Goal: Information Seeking & Learning: Learn about a topic

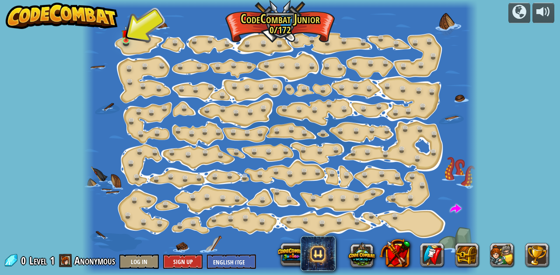
click at [136, 35] on div at bounding box center [280, 137] width 396 height 275
click at [160, 61] on link at bounding box center [165, 66] width 18 height 13
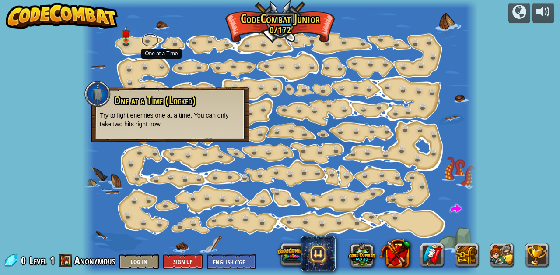
click at [152, 44] on link at bounding box center [150, 40] width 18 height 13
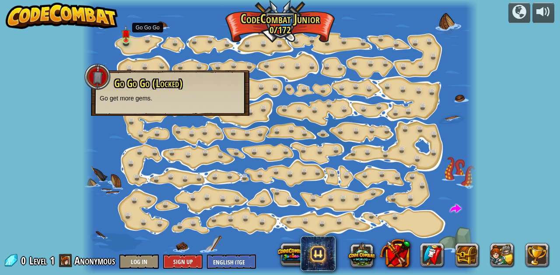
click at [123, 36] on img at bounding box center [126, 33] width 9 height 15
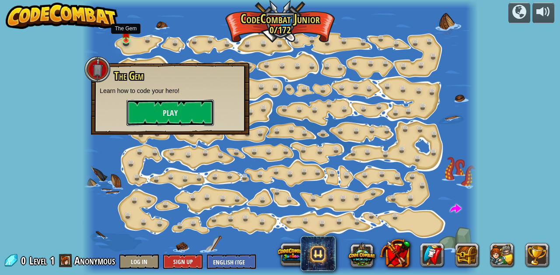
click at [193, 112] on button "Play" at bounding box center [171, 112] width 88 height 26
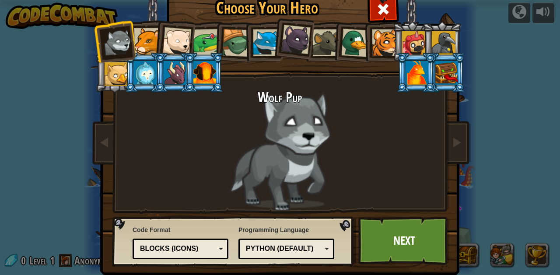
click at [268, 43] on div at bounding box center [266, 42] width 27 height 27
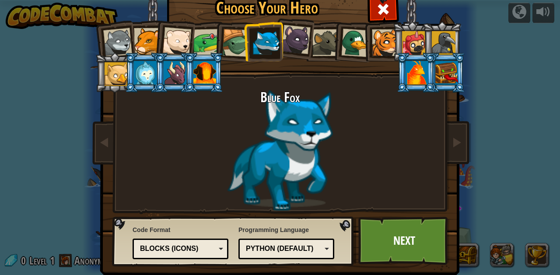
click at [395, 250] on link "Next" at bounding box center [405, 240] width 92 height 48
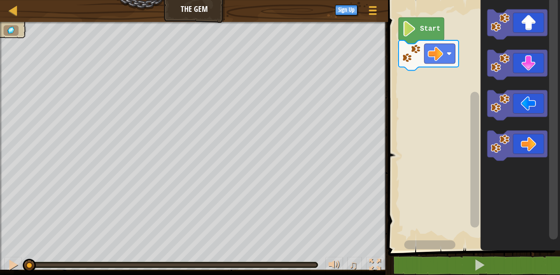
click at [525, 30] on icon "Blockly Workspace" at bounding box center [518, 24] width 60 height 30
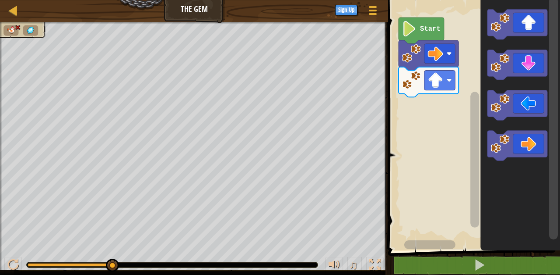
click at [21, 257] on div "♫" at bounding box center [194, 262] width 388 height 26
click at [16, 266] on div at bounding box center [12, 264] width 11 height 11
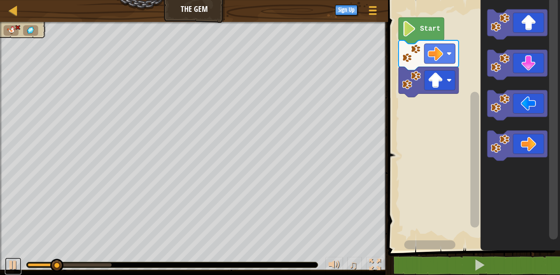
click at [19, 260] on button at bounding box center [13, 266] width 18 height 18
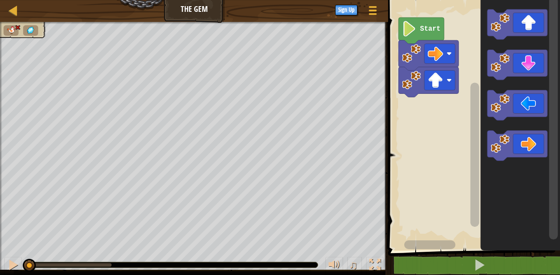
click at [424, 25] on text "Start" at bounding box center [430, 29] width 21 height 8
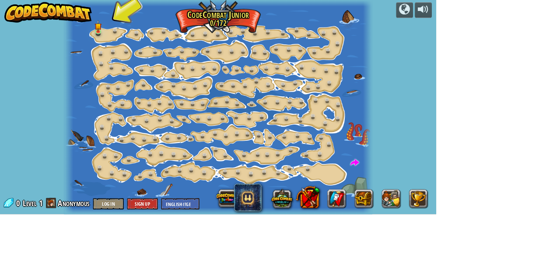
click at [102, 36] on div at bounding box center [280, 137] width 396 height 275
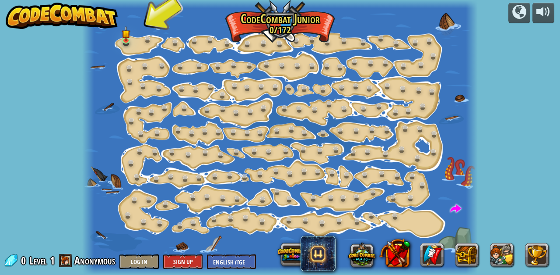
click at [128, 40] on img at bounding box center [126, 33] width 9 height 15
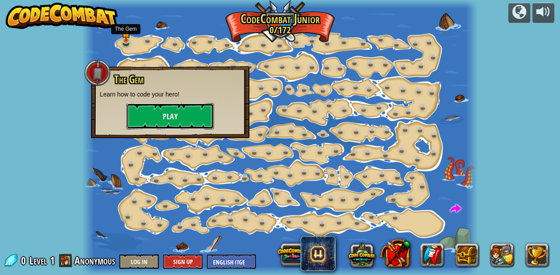
click at [139, 118] on button "Play" at bounding box center [171, 116] width 88 height 26
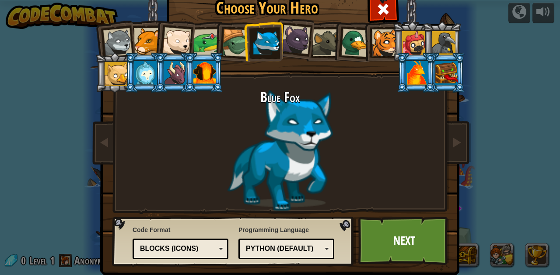
click at [204, 44] on div at bounding box center [207, 42] width 27 height 27
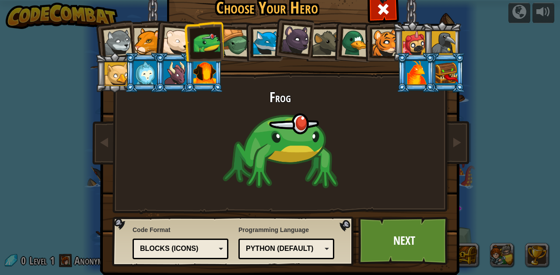
click at [381, 242] on link "Next" at bounding box center [405, 240] width 92 height 48
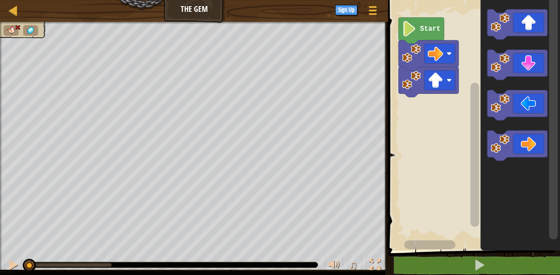
click at [452, 81] on rect "Blockly Workspace" at bounding box center [440, 81] width 31 height 20
click at [449, 81] on image "Blockly Workspace" at bounding box center [449, 80] width 5 height 5
click at [529, 69] on icon "Blockly Workspace" at bounding box center [518, 64] width 60 height 30
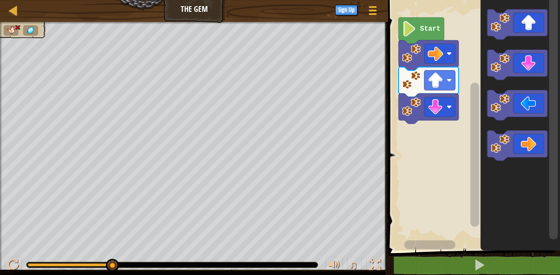
click at [450, 96] on icon "Blockly Workspace" at bounding box center [429, 108] width 60 height 30
click at [426, 88] on rect "Blockly Workspace" at bounding box center [440, 81] width 31 height 20
click at [427, 106] on rect "Blockly Workspace" at bounding box center [440, 107] width 31 height 20
click at [416, 106] on image "Blockly Workspace" at bounding box center [411, 106] width 19 height 19
click at [421, 106] on image "Blockly Workspace" at bounding box center [411, 106] width 19 height 19
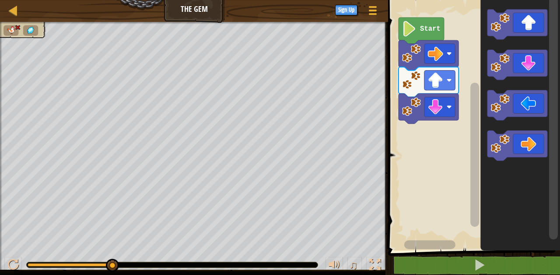
click at [441, 108] on image "Blockly Workspace" at bounding box center [435, 106] width 15 height 15
click at [433, 78] on image "Blockly Workspace" at bounding box center [435, 79] width 15 height 15
click at [437, 51] on image "Blockly Workspace" at bounding box center [435, 53] width 15 height 15
click at [431, 19] on icon "Blockly Workspace" at bounding box center [422, 31] width 46 height 26
click at [425, 28] on text "Start" at bounding box center [430, 29] width 21 height 8
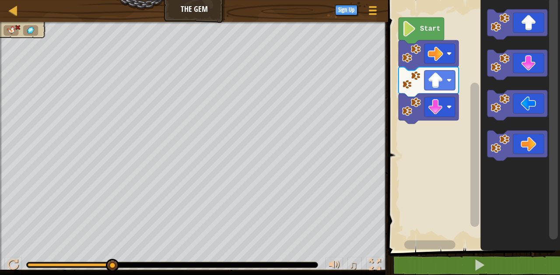
click at [410, 30] on image "Blockly Workspace" at bounding box center [409, 28] width 14 height 15
click at [374, 15] on div at bounding box center [372, 10] width 11 height 12
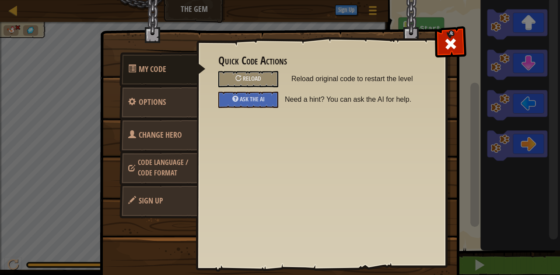
click at [257, 81] on span "Reload" at bounding box center [252, 78] width 18 height 8
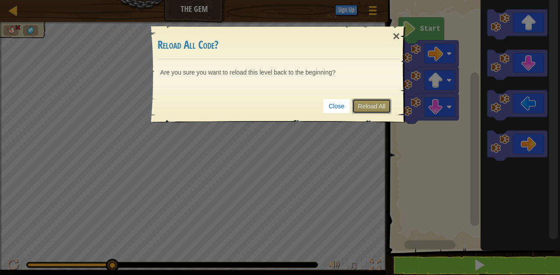
click at [367, 106] on link "Reload All" at bounding box center [372, 106] width 39 height 15
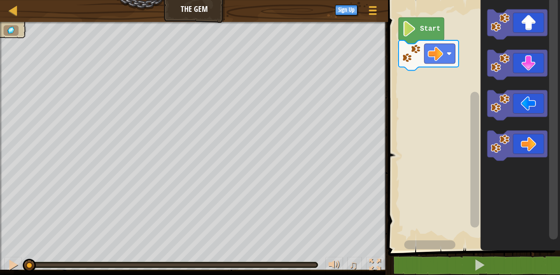
click at [448, 58] on rect "Blockly Workspace" at bounding box center [440, 54] width 31 height 20
click at [16, 268] on div at bounding box center [12, 264] width 11 height 11
click at [9, 267] on div at bounding box center [12, 264] width 11 height 11
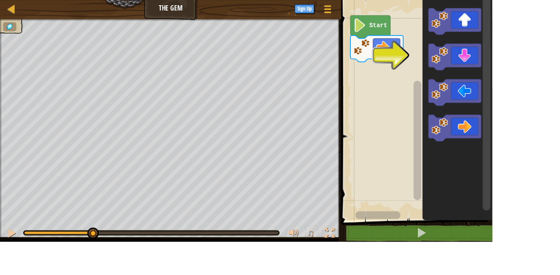
click at [531, 63] on icon "Blockly Workspace" at bounding box center [518, 64] width 60 height 30
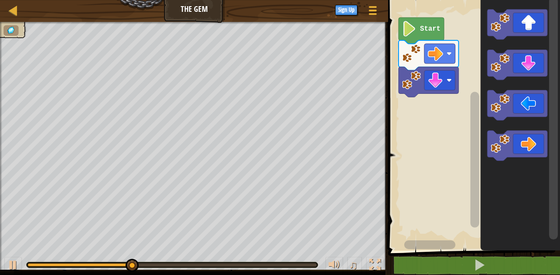
click at [532, 144] on icon "Blockly Workspace" at bounding box center [518, 145] width 60 height 30
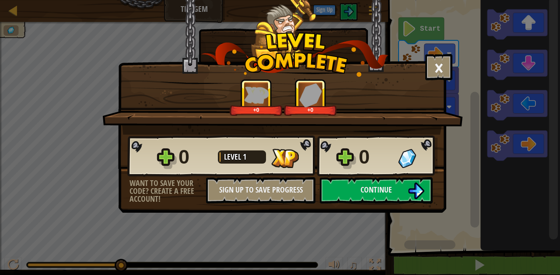
click at [398, 190] on button "Continue" at bounding box center [376, 190] width 113 height 26
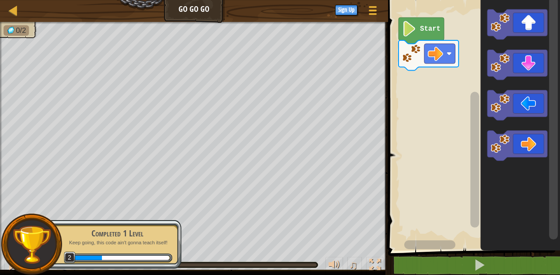
click at [520, 25] on icon "Blockly Workspace" at bounding box center [518, 24] width 60 height 30
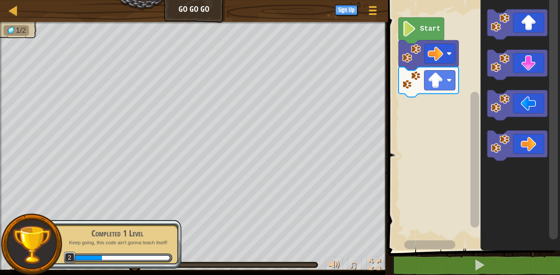
click at [536, 144] on icon "Blockly Workspace" at bounding box center [518, 145] width 60 height 30
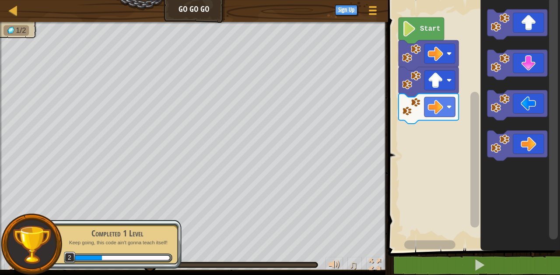
click at [535, 147] on icon "Blockly Workspace" at bounding box center [518, 145] width 60 height 30
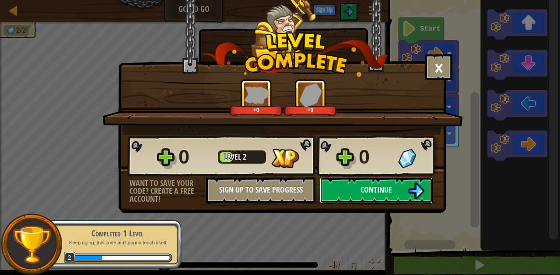
click at [402, 190] on button "Continue" at bounding box center [376, 190] width 113 height 26
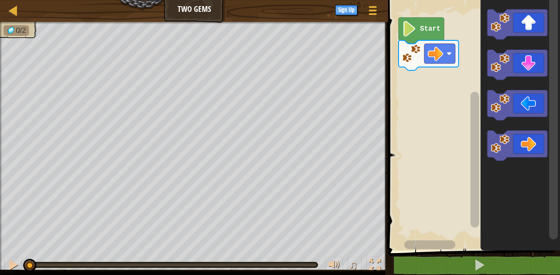
click at [536, 144] on icon "Blockly Workspace" at bounding box center [518, 145] width 60 height 30
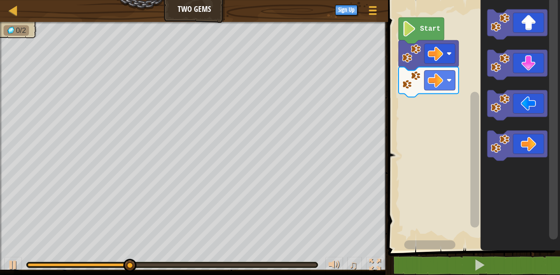
click at [530, 141] on icon "Blockly Workspace" at bounding box center [518, 145] width 60 height 30
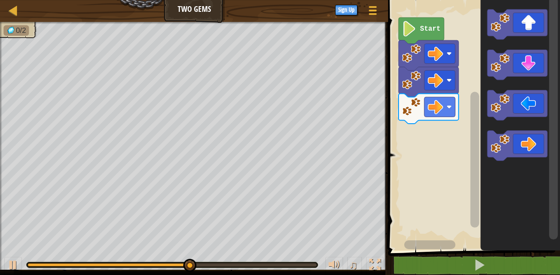
click at [519, 29] on icon "Blockly Workspace" at bounding box center [518, 24] width 60 height 30
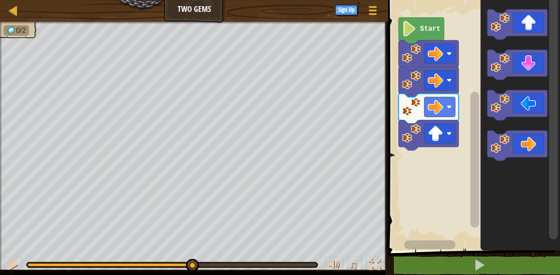
click at [527, 65] on icon "Blockly Workspace" at bounding box center [518, 64] width 60 height 30
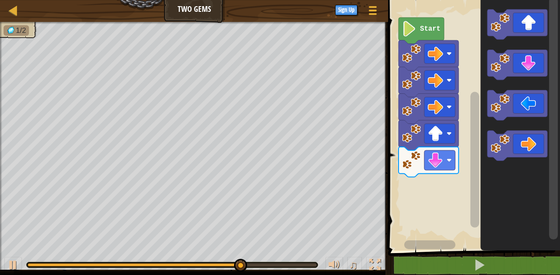
click at [527, 37] on rect "Blockly Workspace" at bounding box center [518, 24] width 60 height 30
click at [526, 26] on icon "Blockly Workspace" at bounding box center [518, 24] width 60 height 30
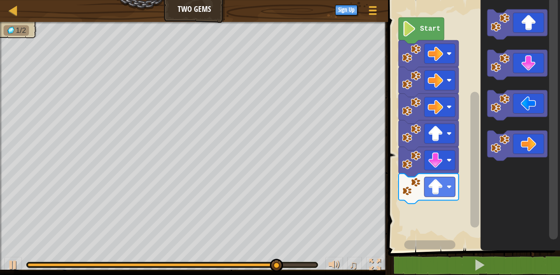
click at [527, 106] on icon "Blockly Workspace" at bounding box center [518, 105] width 60 height 30
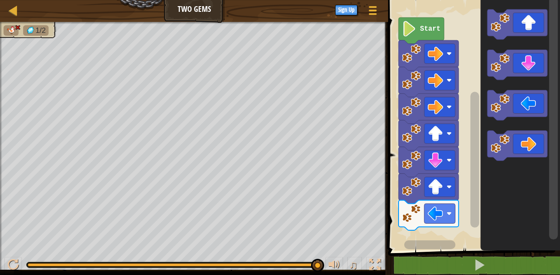
click at [374, 17] on button "Game Menu" at bounding box center [373, 12] width 22 height 21
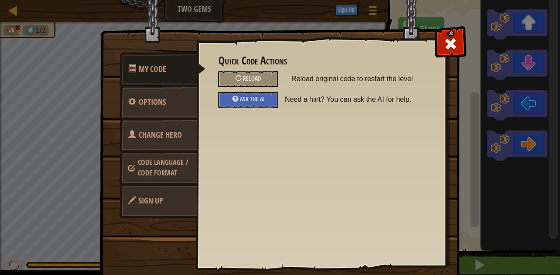
click at [270, 102] on div "Ask the AI" at bounding box center [249, 100] width 60 height 16
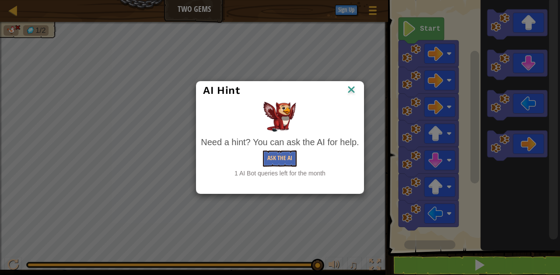
click at [354, 95] on img at bounding box center [351, 90] width 11 height 13
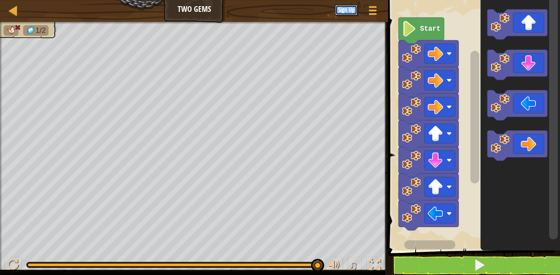
click at [352, 13] on button "Sign Up" at bounding box center [346, 10] width 22 height 11
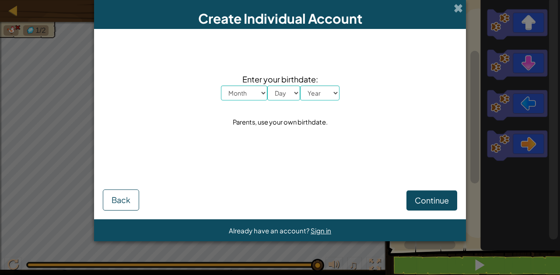
click at [463, 12] on span at bounding box center [458, 8] width 9 height 9
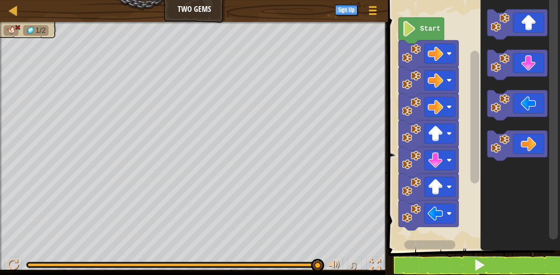
click at [370, 7] on span at bounding box center [373, 7] width 8 height 2
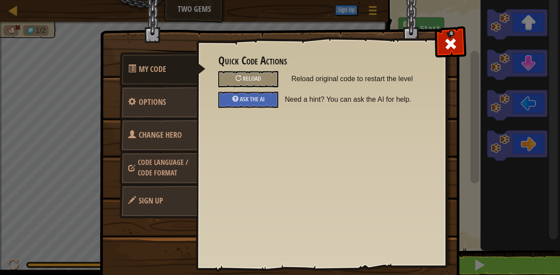
click at [269, 74] on div "Reload" at bounding box center [249, 79] width 60 height 16
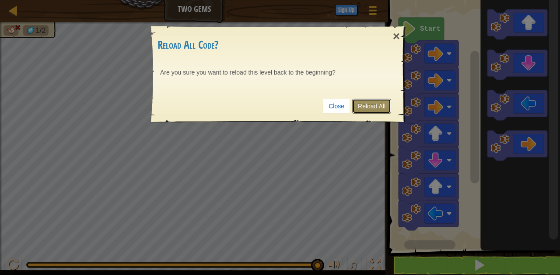
click at [376, 100] on link "Reload All" at bounding box center [372, 106] width 39 height 15
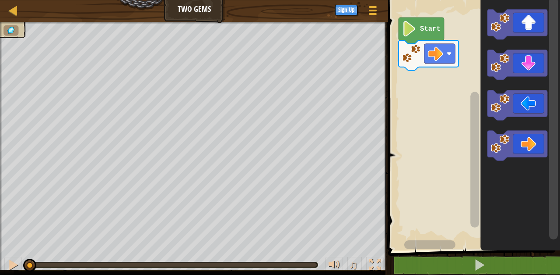
click at [527, 150] on icon "Blockly Workspace" at bounding box center [518, 145] width 60 height 30
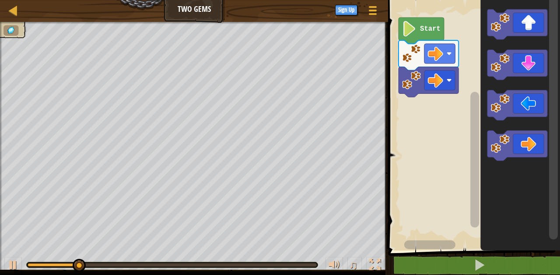
click at [529, 137] on icon "Blockly Workspace" at bounding box center [518, 145] width 60 height 30
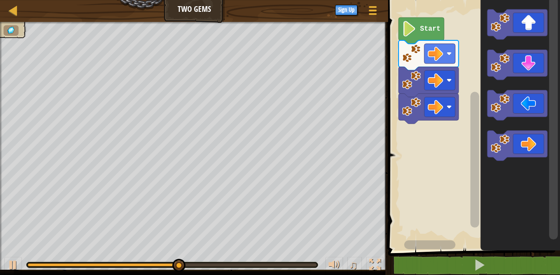
click at [520, 21] on icon "Blockly Workspace" at bounding box center [518, 24] width 60 height 30
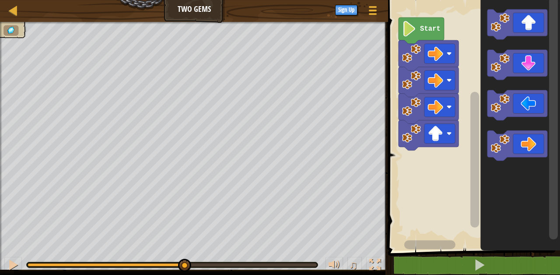
click at [521, 69] on icon "Blockly Workspace" at bounding box center [518, 64] width 60 height 30
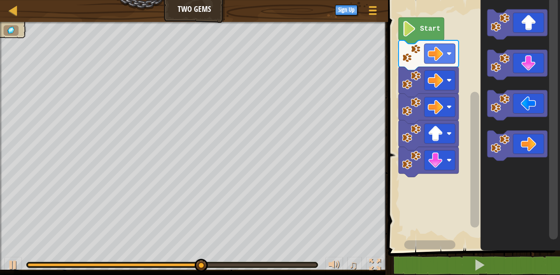
click at [533, 62] on icon "Blockly Workspace" at bounding box center [518, 64] width 60 height 30
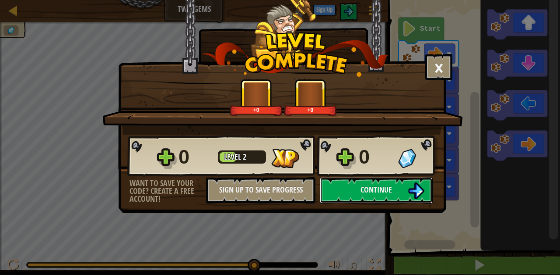
click at [400, 196] on button "Continue" at bounding box center [376, 190] width 113 height 26
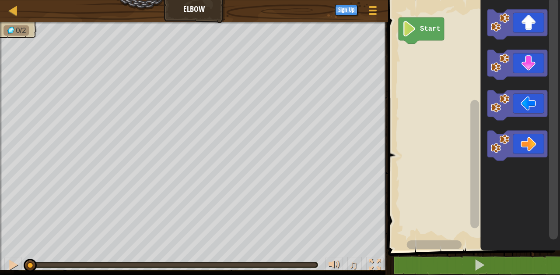
click at [525, 69] on icon "Blockly Workspace" at bounding box center [518, 64] width 60 height 30
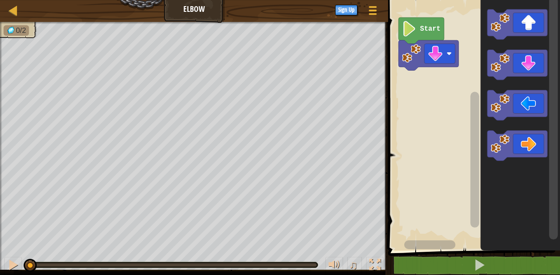
click at [529, 74] on icon "Blockly Workspace" at bounding box center [518, 64] width 60 height 30
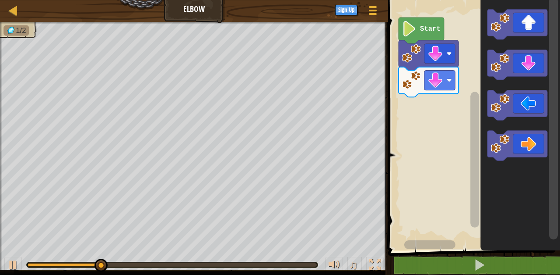
click at [525, 107] on icon "Blockly Workspace" at bounding box center [518, 105] width 60 height 30
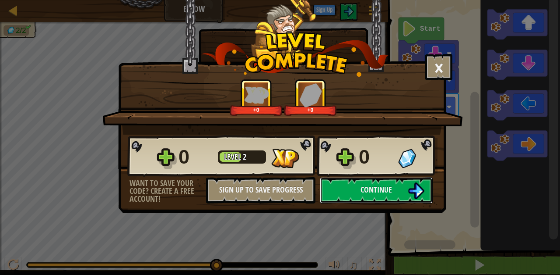
click at [382, 192] on span "Continue" at bounding box center [377, 189] width 32 height 11
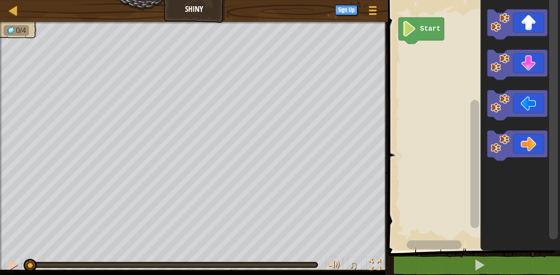
click at [531, 105] on icon "Blockly Workspace" at bounding box center [518, 105] width 60 height 30
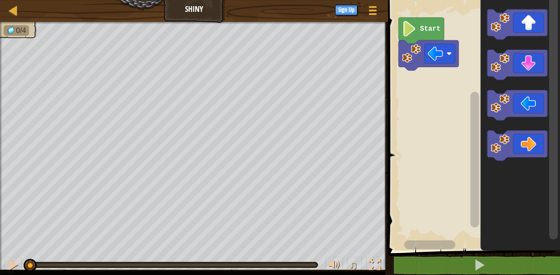
click at [526, 102] on icon "Blockly Workspace" at bounding box center [518, 105] width 60 height 30
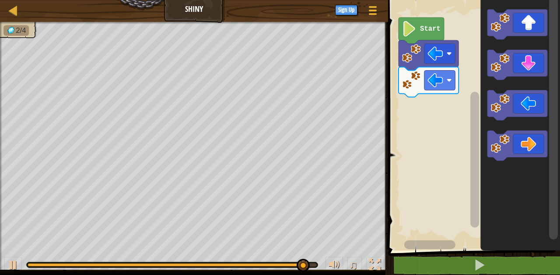
click at [532, 63] on icon "Blockly Workspace" at bounding box center [518, 64] width 60 height 30
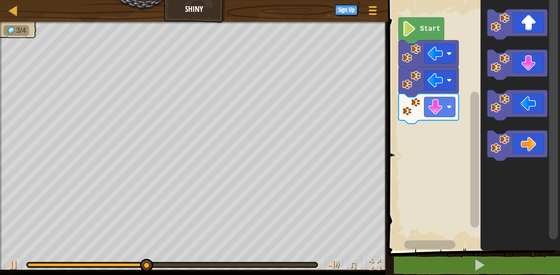
click at [524, 151] on icon "Blockly Workspace" at bounding box center [518, 145] width 60 height 30
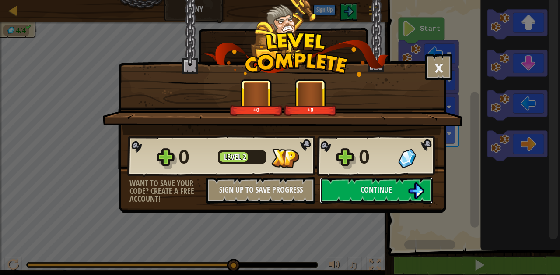
click at [388, 191] on span "Continue" at bounding box center [377, 189] width 32 height 11
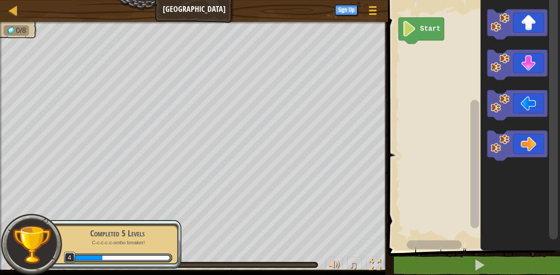
click at [532, 142] on icon "Blockly Workspace" at bounding box center [518, 145] width 60 height 30
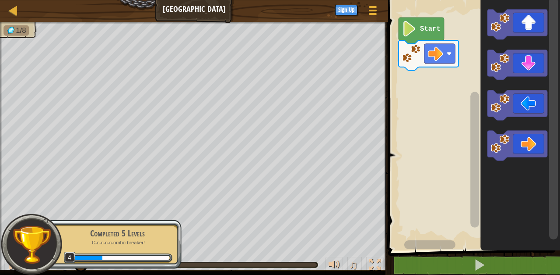
click at [522, 27] on icon "Blockly Workspace" at bounding box center [518, 24] width 60 height 30
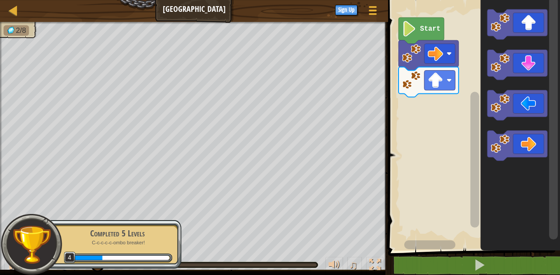
click at [524, 106] on icon "Blockly Workspace" at bounding box center [518, 105] width 60 height 30
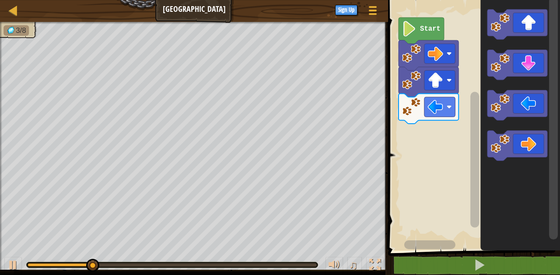
click at [524, 102] on icon "Blockly Workspace" at bounding box center [518, 105] width 60 height 30
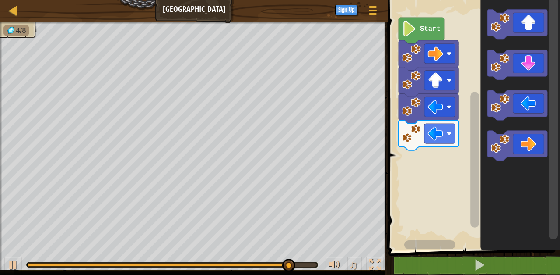
click at [529, 67] on icon "Blockly Workspace" at bounding box center [518, 64] width 60 height 30
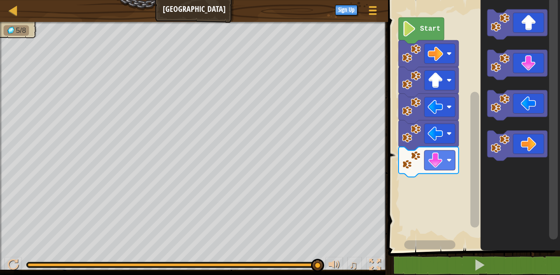
click at [532, 64] on icon "Blockly Workspace" at bounding box center [518, 64] width 60 height 30
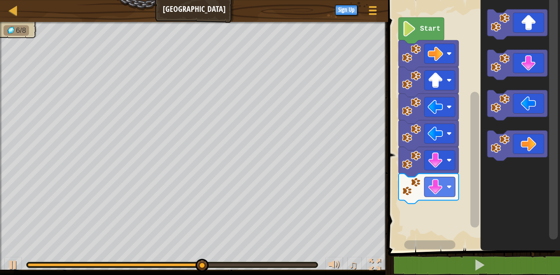
click at [533, 145] on icon "Blockly Workspace" at bounding box center [518, 145] width 60 height 30
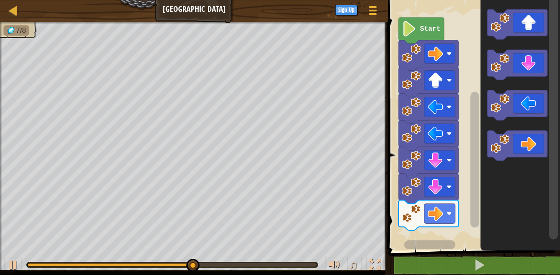
click at [532, 146] on icon "Blockly Workspace" at bounding box center [518, 145] width 60 height 30
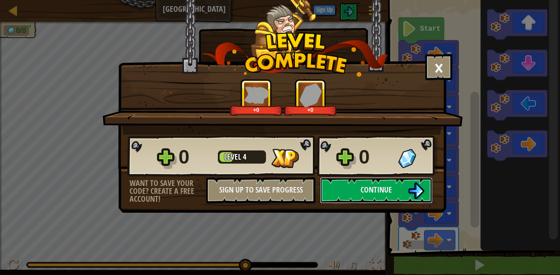
click at [389, 187] on span "Continue" at bounding box center [377, 189] width 32 height 11
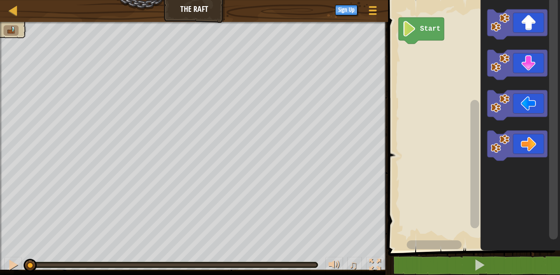
click at [510, 25] on image "Blockly Workspace" at bounding box center [500, 22] width 19 height 19
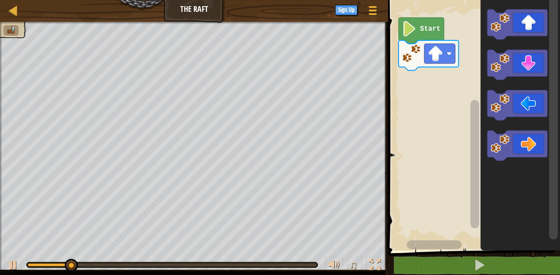
click at [525, 152] on icon "Blockly Workspace" at bounding box center [518, 145] width 60 height 30
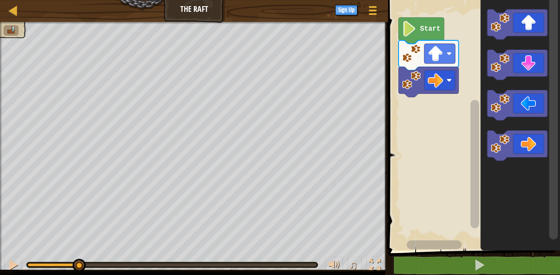
click at [525, 151] on icon "Blockly Workspace" at bounding box center [518, 145] width 60 height 30
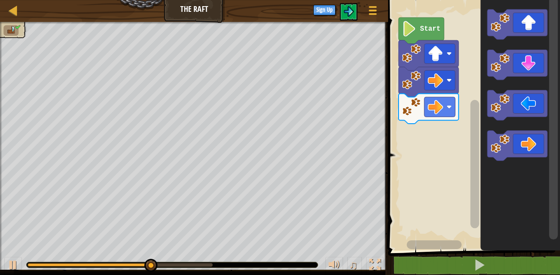
click at [522, 143] on icon "Blockly Workspace" at bounding box center [518, 145] width 60 height 30
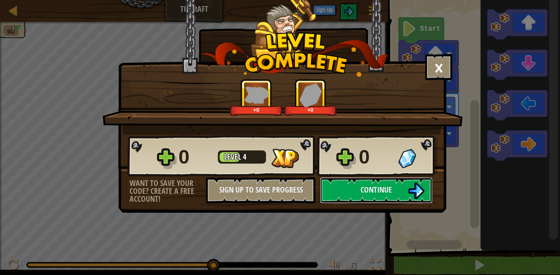
click at [397, 190] on button "Continue" at bounding box center [376, 190] width 113 height 26
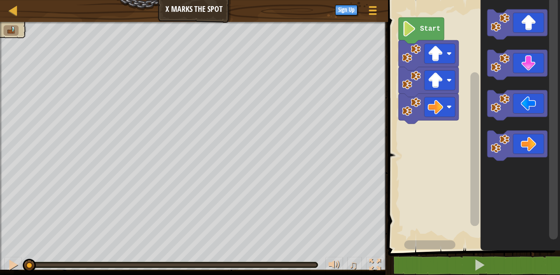
click at [532, 145] on icon "Blockly Workspace" at bounding box center [518, 145] width 60 height 30
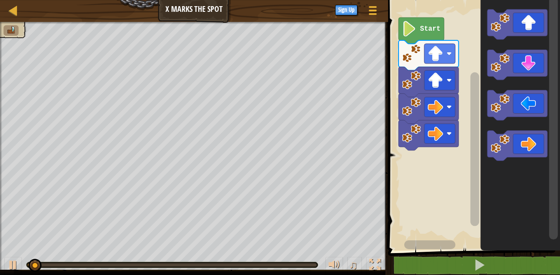
click at [529, 146] on icon "Blockly Workspace" at bounding box center [518, 145] width 60 height 30
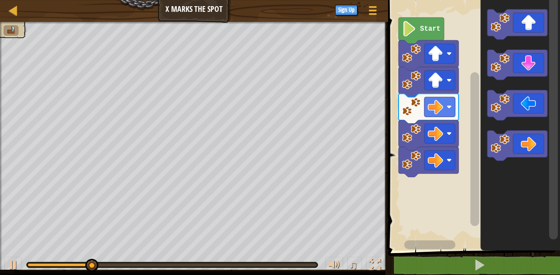
click at [523, 62] on icon "Blockly Workspace" at bounding box center [518, 64] width 60 height 30
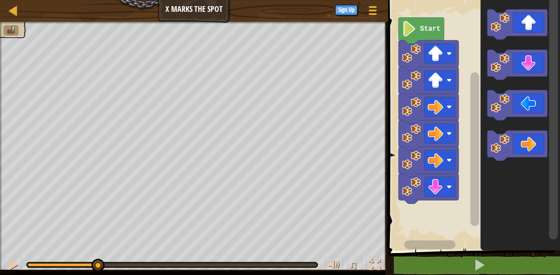
click at [528, 71] on icon "Blockly Workspace" at bounding box center [518, 64] width 60 height 30
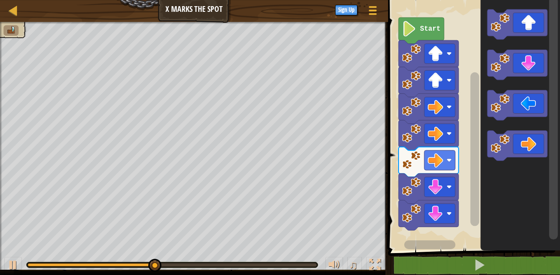
click at [529, 103] on icon "Blockly Workspace" at bounding box center [518, 105] width 60 height 30
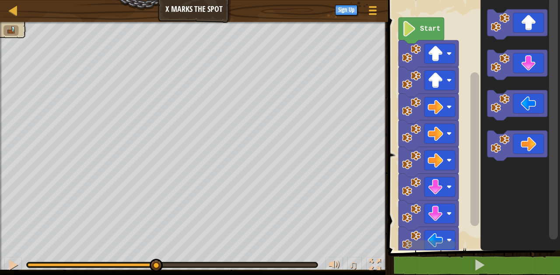
click at [525, 106] on icon "Blockly Workspace" at bounding box center [518, 105] width 60 height 30
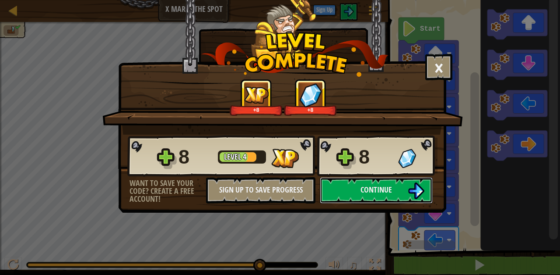
click at [409, 188] on img at bounding box center [416, 190] width 17 height 17
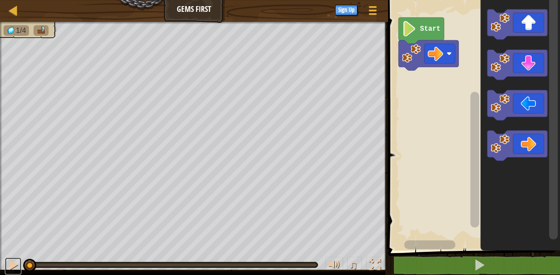
click at [13, 266] on div at bounding box center [12, 264] width 11 height 11
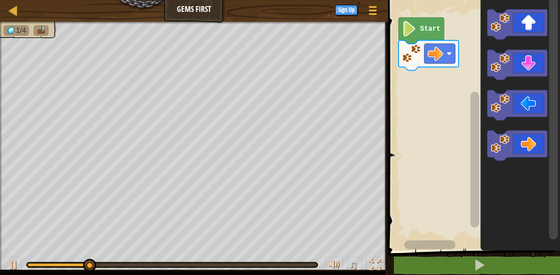
click at [528, 144] on icon "Blockly Workspace" at bounding box center [518, 145] width 60 height 30
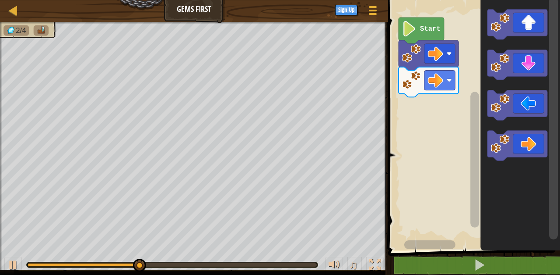
click at [527, 22] on icon "Blockly Workspace" at bounding box center [518, 24] width 60 height 30
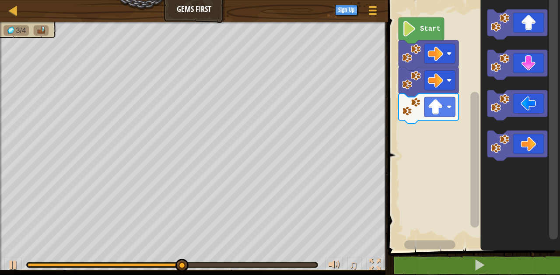
click at [529, 71] on icon "Blockly Workspace" at bounding box center [518, 64] width 60 height 30
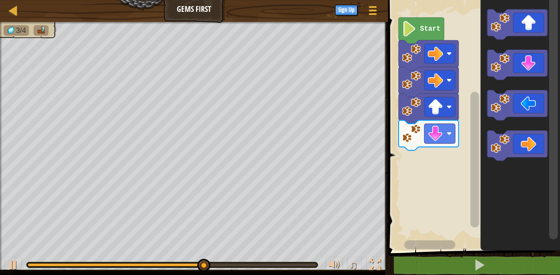
click at [531, 65] on icon "Blockly Workspace" at bounding box center [518, 64] width 60 height 30
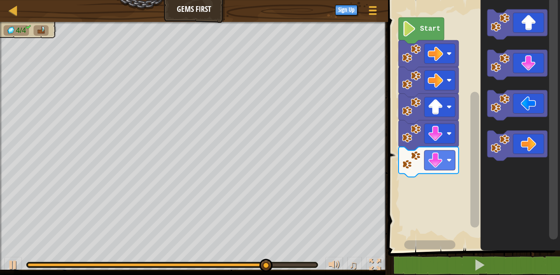
click at [529, 26] on icon "Blockly Workspace" at bounding box center [518, 24] width 60 height 30
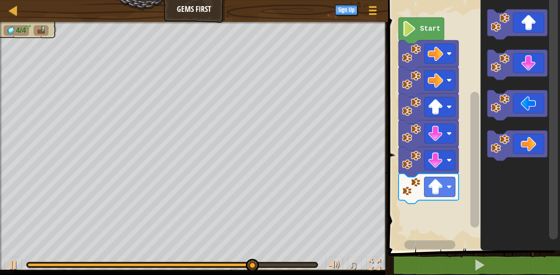
click at [529, 26] on icon "Blockly Workspace" at bounding box center [518, 24] width 60 height 30
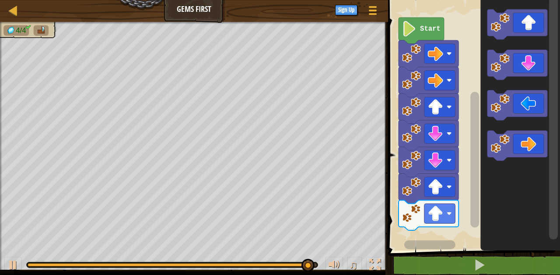
click at [541, 56] on icon "Blockly Workspace" at bounding box center [518, 64] width 60 height 30
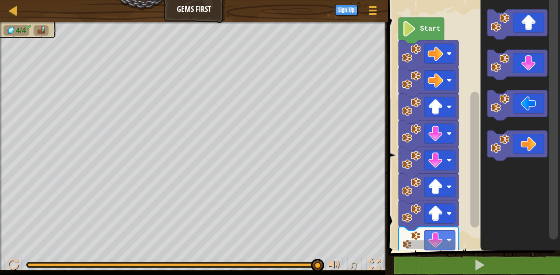
click at [531, 148] on icon "Blockly Workspace" at bounding box center [518, 145] width 60 height 30
click at [522, 145] on icon "Blockly Workspace" at bounding box center [518, 145] width 60 height 30
click at [532, 102] on icon "Blockly Workspace" at bounding box center [518, 105] width 60 height 30
click at [5, 266] on button at bounding box center [13, 266] width 18 height 18
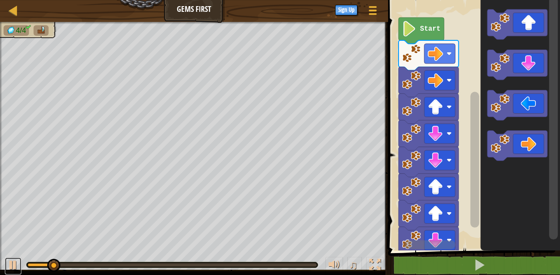
click at [21, 268] on button at bounding box center [13, 266] width 18 height 18
click at [407, 28] on image "Blockly Workspace" at bounding box center [409, 28] width 14 height 15
click at [374, 11] on span at bounding box center [373, 11] width 8 height 2
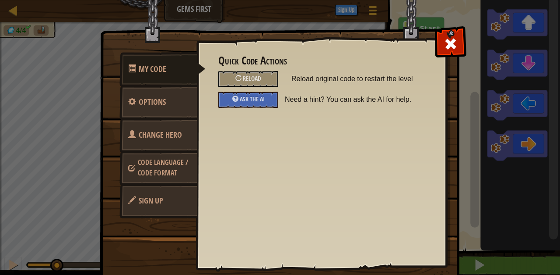
click at [246, 78] on span "Reload" at bounding box center [252, 78] width 18 height 8
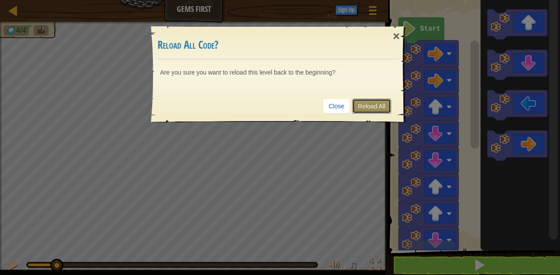
click at [376, 110] on link "Reload All" at bounding box center [372, 106] width 39 height 15
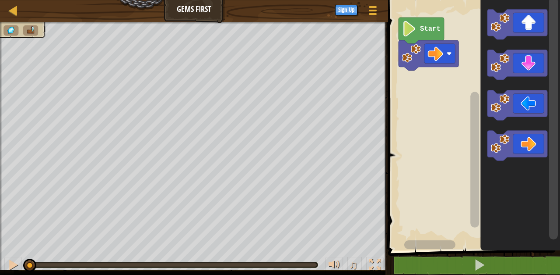
click at [535, 147] on icon "Blockly Workspace" at bounding box center [518, 145] width 60 height 30
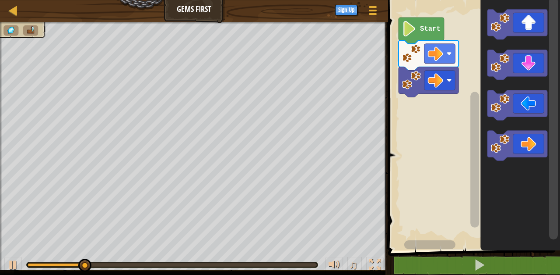
click at [535, 27] on icon "Blockly Workspace" at bounding box center [518, 24] width 60 height 30
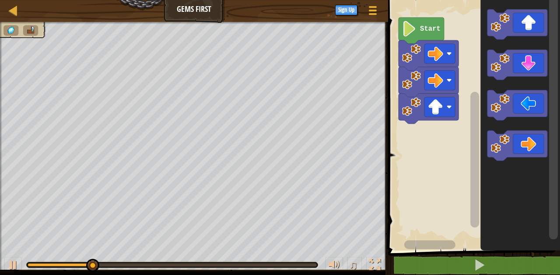
click at [531, 72] on icon "Blockly Workspace" at bounding box center [518, 64] width 60 height 30
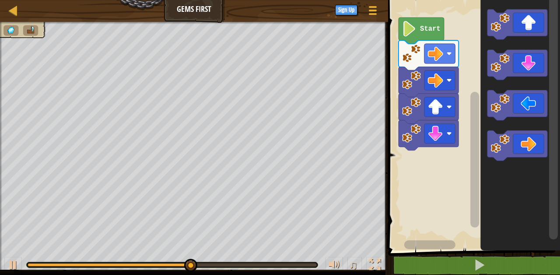
click at [533, 66] on icon "Blockly Workspace" at bounding box center [518, 64] width 60 height 30
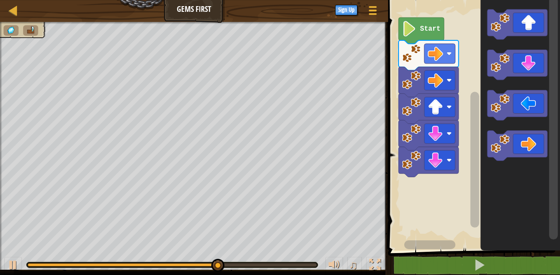
click at [532, 22] on icon "Blockly Workspace" at bounding box center [518, 24] width 60 height 30
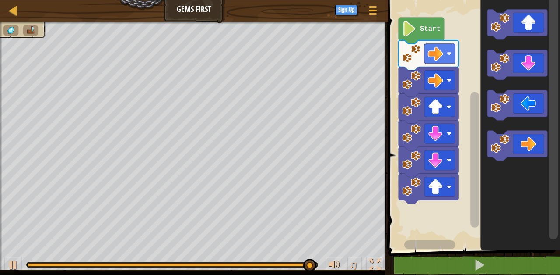
click at [533, 147] on icon "Blockly Workspace" at bounding box center [518, 145] width 60 height 30
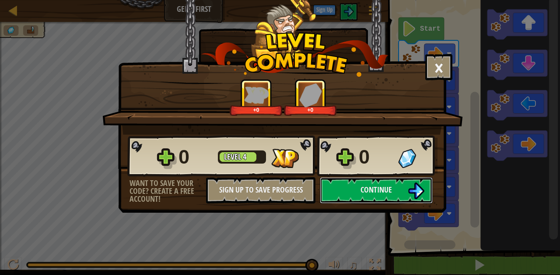
click at [393, 193] on button "Continue" at bounding box center [376, 190] width 113 height 26
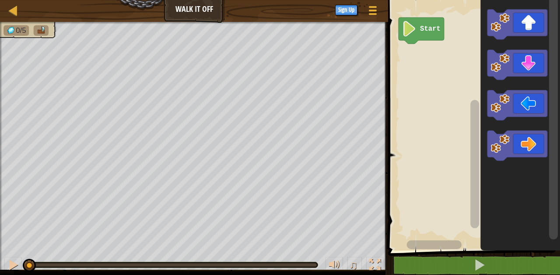
click at [533, 29] on icon "Blockly Workspace" at bounding box center [518, 24] width 60 height 30
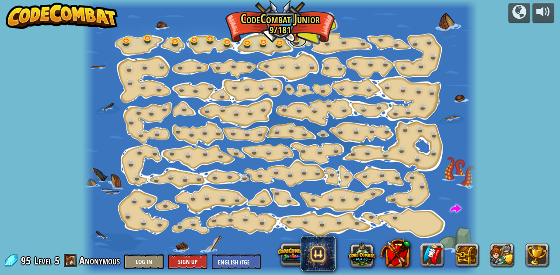
click at [302, 38] on link at bounding box center [298, 40] width 18 height 13
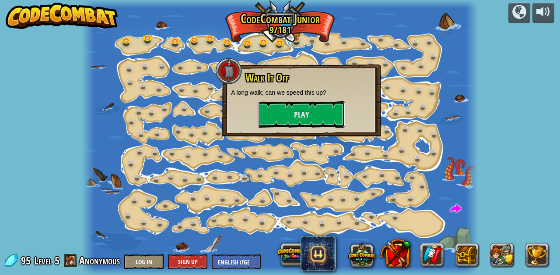
click at [328, 114] on button "Play" at bounding box center [302, 114] width 88 height 26
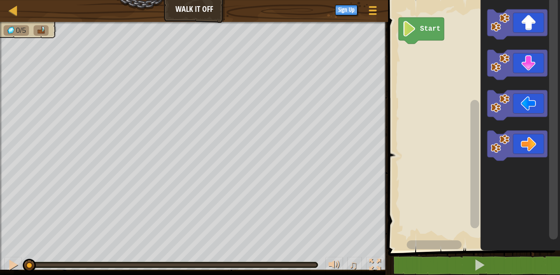
click at [524, 19] on icon "Blockly Workspace" at bounding box center [518, 24] width 60 height 30
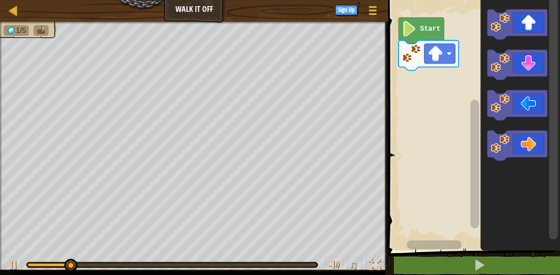
click at [527, 23] on icon "Blockly Workspace" at bounding box center [518, 24] width 60 height 30
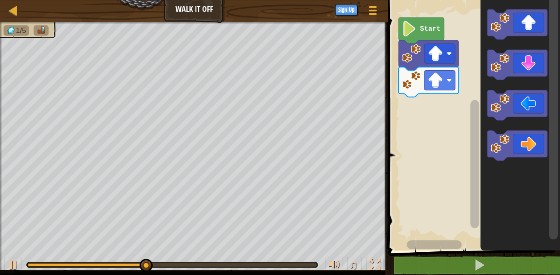
click at [529, 27] on icon "Blockly Workspace" at bounding box center [518, 24] width 60 height 30
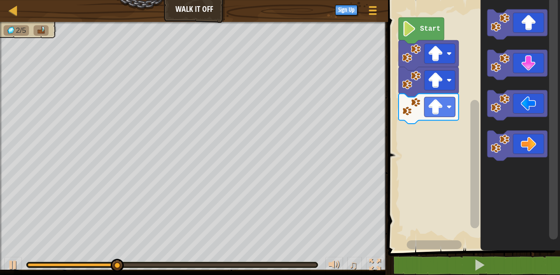
click at [536, 141] on icon "Blockly Workspace" at bounding box center [518, 145] width 60 height 30
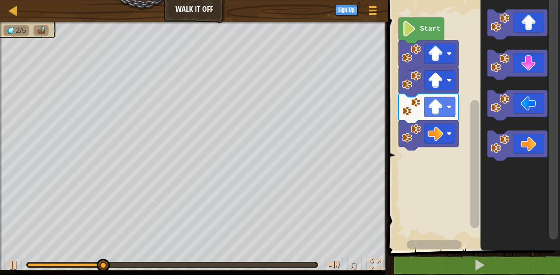
click at [534, 145] on icon "Blockly Workspace" at bounding box center [518, 145] width 60 height 30
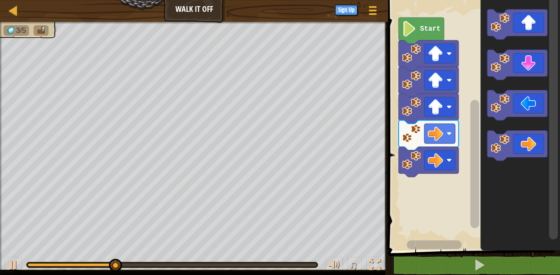
click at [535, 145] on icon "Blockly Workspace" at bounding box center [518, 145] width 60 height 30
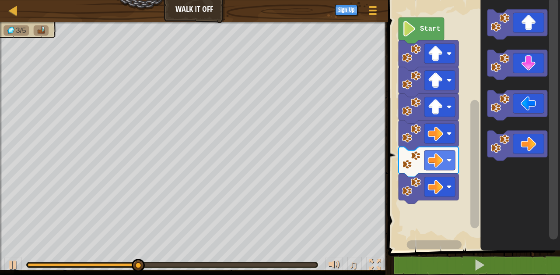
click at [536, 147] on icon "Blockly Workspace" at bounding box center [518, 145] width 60 height 30
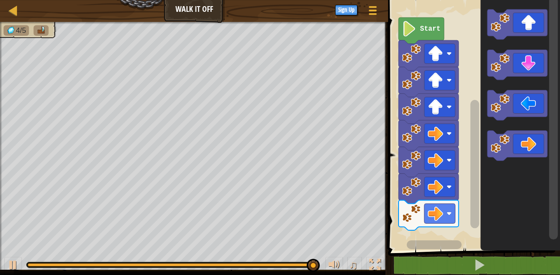
click at [536, 65] on icon "Blockly Workspace" at bounding box center [518, 64] width 60 height 30
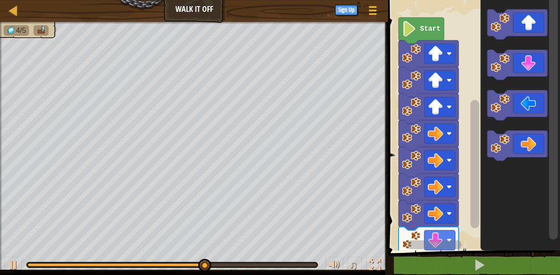
click at [541, 65] on icon "Blockly Workspace" at bounding box center [518, 64] width 60 height 30
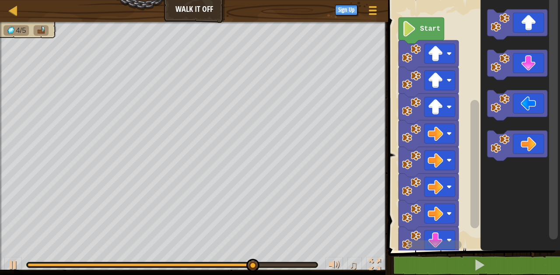
click at [541, 65] on icon "Blockly Workspace" at bounding box center [518, 64] width 60 height 30
click at [532, 105] on icon "Blockly Workspace" at bounding box center [518, 105] width 60 height 30
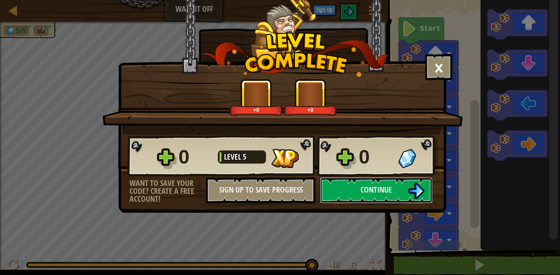
click at [391, 189] on span "Continue" at bounding box center [377, 189] width 32 height 11
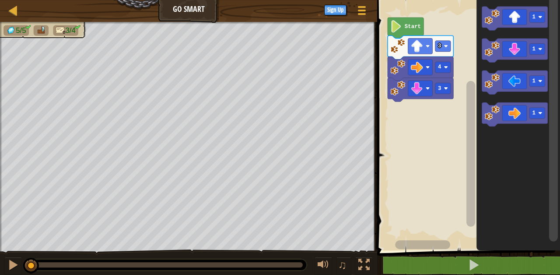
click at [536, 52] on rect "Blockly Workspace" at bounding box center [537, 48] width 15 height 11
click at [538, 49] on rect "Blockly Workspace" at bounding box center [537, 48] width 15 height 11
click at [540, 50] on image "Blockly Workspace" at bounding box center [541, 49] width 4 height 4
click at [538, 48] on rect "Blockly Workspace" at bounding box center [537, 48] width 15 height 11
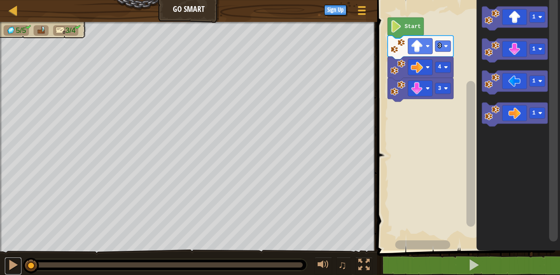
click at [14, 267] on div at bounding box center [12, 264] width 11 height 11
click at [544, 45] on rect "Blockly Workspace" at bounding box center [537, 48] width 15 height 11
click at [541, 23] on icon "Blockly Workspace" at bounding box center [516, 19] width 66 height 24
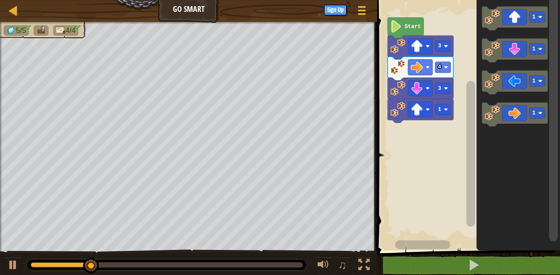
click at [543, 49] on rect "Blockly Workspace" at bounding box center [537, 48] width 15 height 11
click at [16, 260] on div at bounding box center [12, 264] width 11 height 11
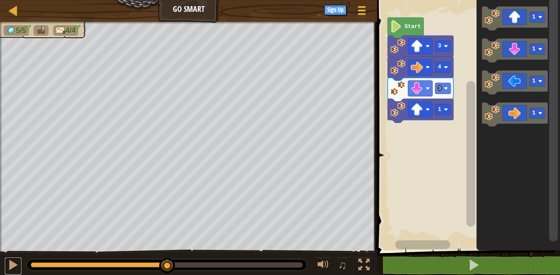
click at [16, 268] on div at bounding box center [12, 264] width 11 height 11
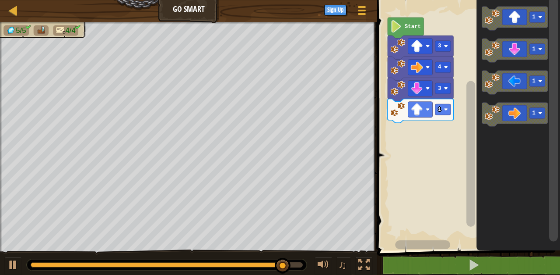
click at [439, 103] on icon "Blockly Workspace" at bounding box center [421, 111] width 66 height 24
click at [442, 117] on icon "Blockly Workspace" at bounding box center [421, 111] width 66 height 24
click at [444, 112] on rect "Blockly Workspace" at bounding box center [443, 109] width 15 height 11
click at [448, 117] on icon "Blockly Workspace" at bounding box center [421, 111] width 66 height 24
click at [422, 110] on image "Blockly Workspace" at bounding box center [417, 109] width 12 height 12
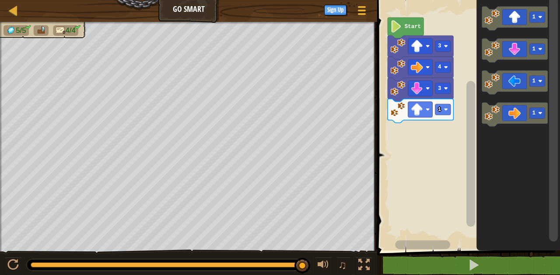
click at [448, 110] on image "Blockly Workspace" at bounding box center [446, 109] width 4 height 4
click at [449, 112] on rect "Blockly Workspace" at bounding box center [443, 109] width 15 height 11
click at [365, 14] on span at bounding box center [362, 14] width 8 height 2
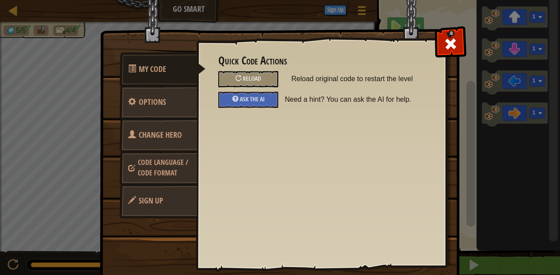
click at [264, 81] on div "Reload" at bounding box center [249, 79] width 60 height 16
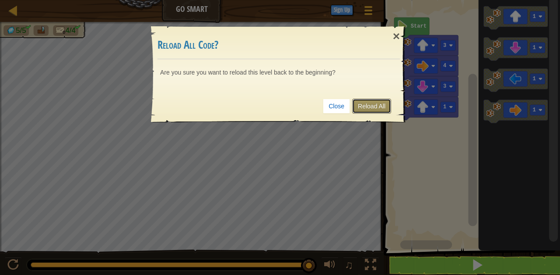
click at [388, 109] on link "Reload All" at bounding box center [372, 106] width 39 height 15
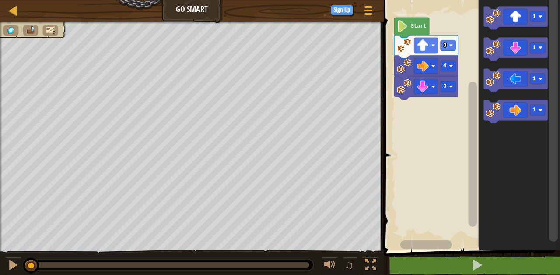
click at [543, 48] on rect "Blockly Workspace" at bounding box center [538, 47] width 15 height 11
click at [536, 50] on rect "Blockly Workspace" at bounding box center [538, 47] width 15 height 11
click at [540, 49] on image "Blockly Workspace" at bounding box center [541, 48] width 4 height 4
click at [537, 48] on rect "Blockly Workspace" at bounding box center [538, 47] width 15 height 11
click at [534, 51] on rect "Blockly Workspace" at bounding box center [538, 47] width 15 height 11
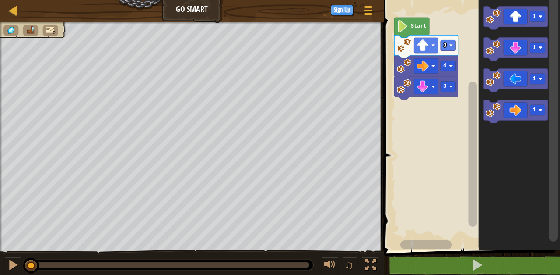
click at [32, 29] on img at bounding box center [31, 30] width 10 height 8
click at [543, 49] on image "Blockly Workspace" at bounding box center [541, 48] width 4 height 4
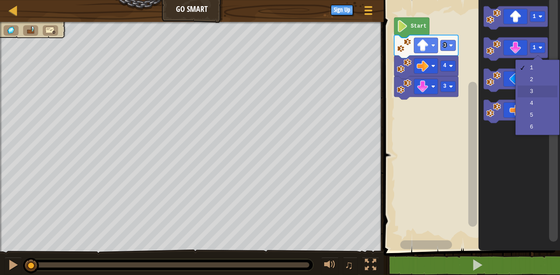
click at [538, 91] on rect "Blockly Workspace" at bounding box center [516, 79] width 64 height 23
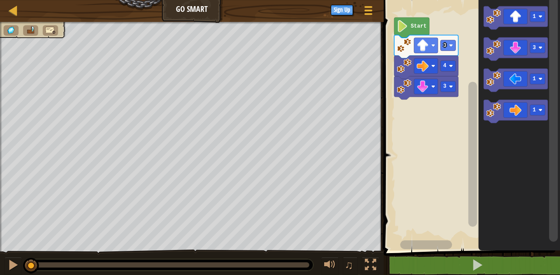
click at [522, 48] on icon "Blockly Workspace" at bounding box center [516, 48] width 64 height 23
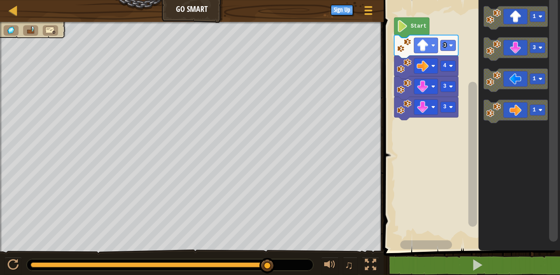
click at [542, 44] on rect "Blockly Workspace" at bounding box center [538, 47] width 15 height 11
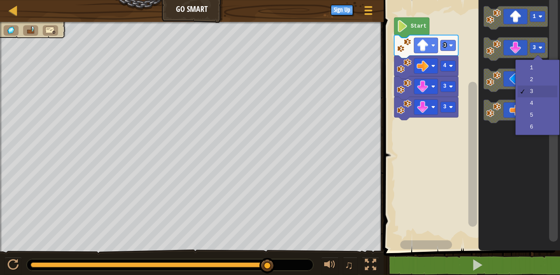
click at [541, 79] on image "Blockly Workspace" at bounding box center [541, 79] width 4 height 4
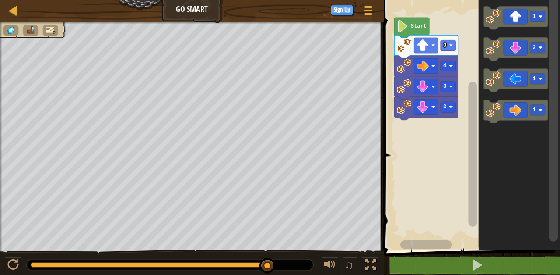
click at [373, 14] on div at bounding box center [368, 10] width 11 height 12
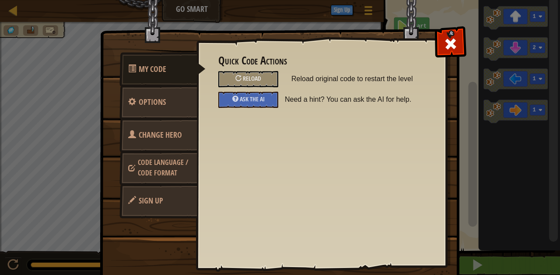
click at [263, 83] on div "Reload" at bounding box center [249, 79] width 60 height 16
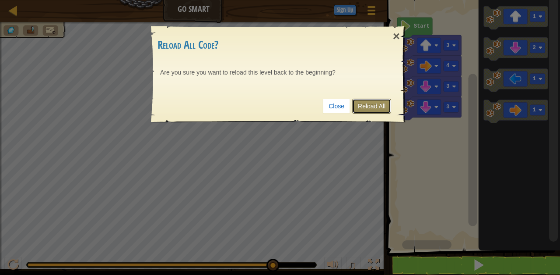
click at [384, 113] on link "Reload All" at bounding box center [372, 106] width 39 height 15
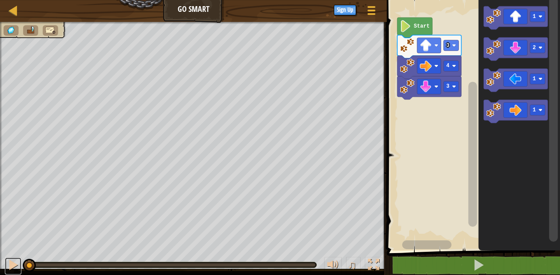
click at [11, 267] on div at bounding box center [12, 264] width 11 height 11
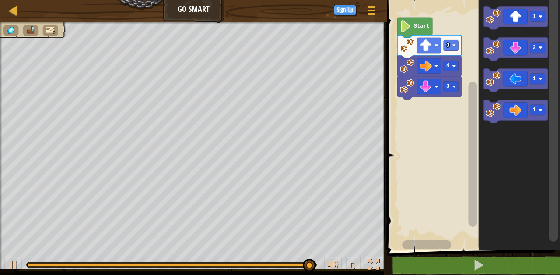
click at [525, 79] on icon "Blockly Workspace" at bounding box center [516, 79] width 64 height 23
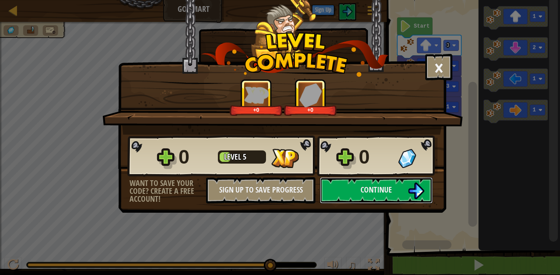
click at [425, 189] on button "Continue" at bounding box center [376, 190] width 113 height 26
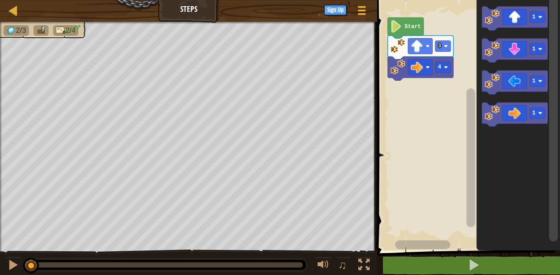
click at [543, 48] on image "Blockly Workspace" at bounding box center [541, 49] width 4 height 4
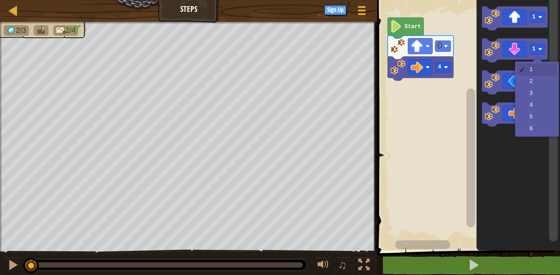
click at [540, 93] on rect "Blockly Workspace" at bounding box center [516, 83] width 66 height 24
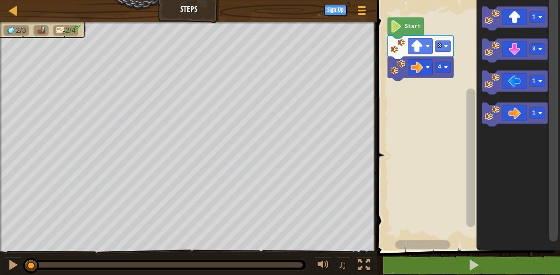
click at [518, 47] on icon "Blockly Workspace" at bounding box center [516, 51] width 66 height 24
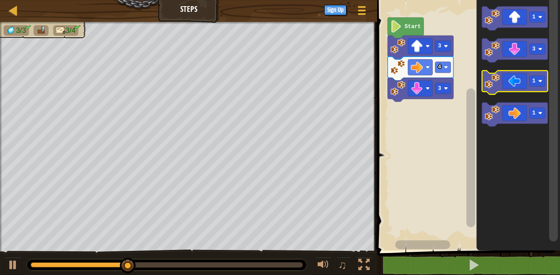
click at [525, 80] on icon "Blockly Workspace" at bounding box center [516, 83] width 66 height 24
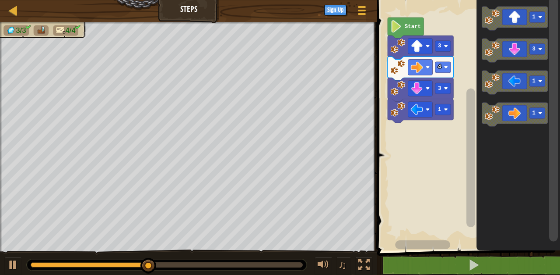
click at [0, 0] on div at bounding box center [0, 0] width 0 height 0
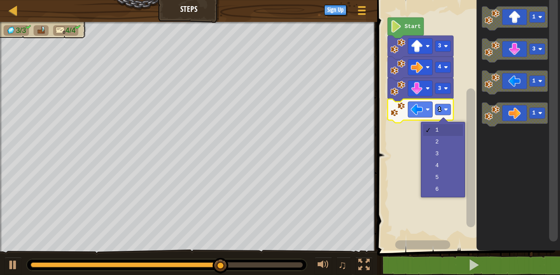
click at [442, 147] on rect "Blockly Workspace" at bounding box center [468, 123] width 186 height 254
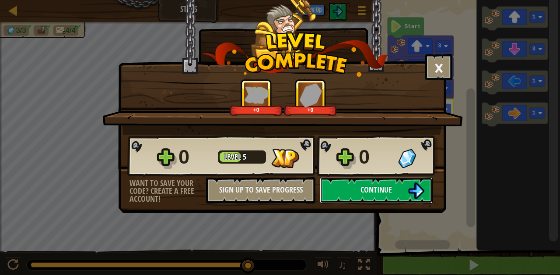
click at [408, 192] on img at bounding box center [416, 190] width 17 height 17
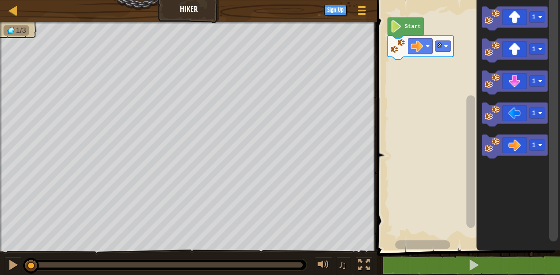
click at [512, 127] on icon "Blockly Workspace" at bounding box center [519, 123] width 84 height 254
click at [540, 15] on image "Blockly Workspace" at bounding box center [541, 17] width 4 height 4
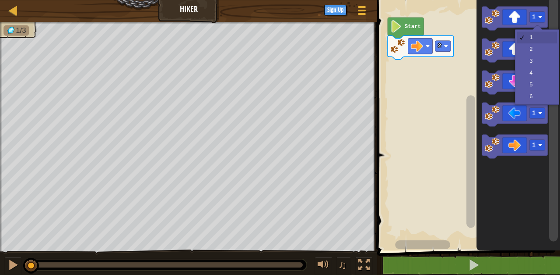
click at [548, 63] on icon "Blockly Workspace" at bounding box center [519, 123] width 84 height 254
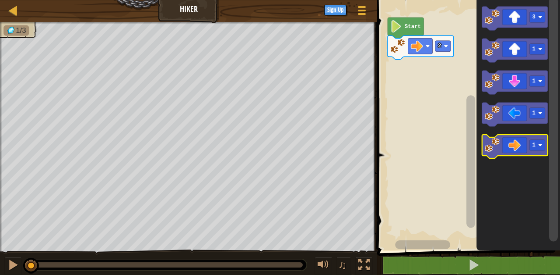
click at [538, 142] on rect "Blockly Workspace" at bounding box center [537, 144] width 15 height 11
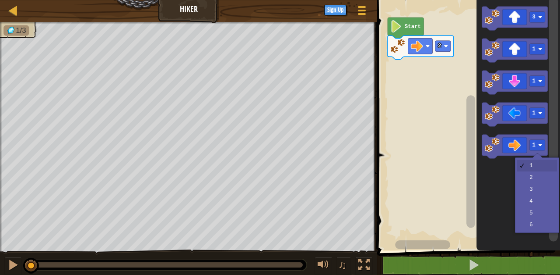
click at [541, 178] on icon "Blockly Workspace" at bounding box center [519, 123] width 84 height 254
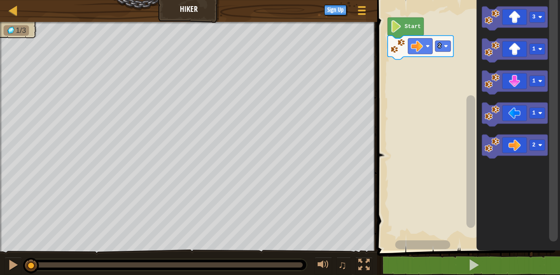
click at [533, 20] on rect "Blockly Workspace" at bounding box center [537, 16] width 15 height 11
click at [522, 147] on icon "Blockly Workspace" at bounding box center [516, 146] width 66 height 24
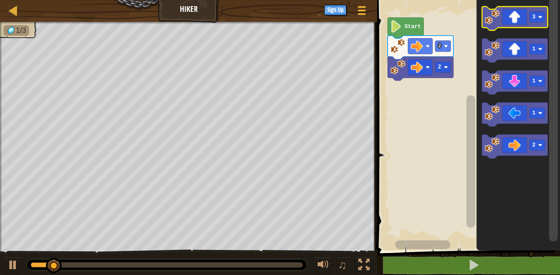
click at [511, 17] on icon "Blockly Workspace" at bounding box center [516, 19] width 66 height 24
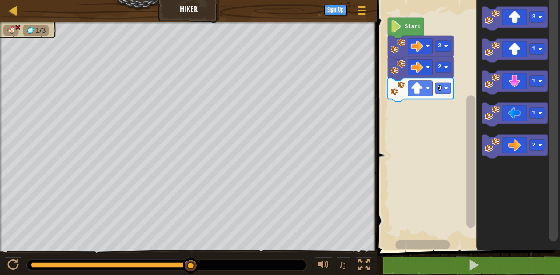
click at [366, 6] on span at bounding box center [362, 7] width 8 height 2
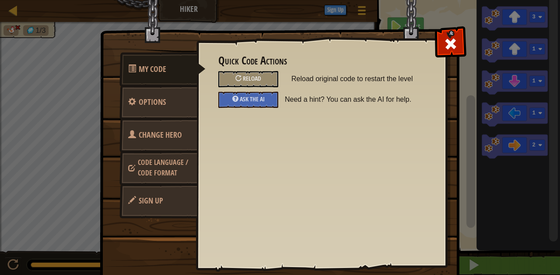
click at [264, 82] on div "Reload" at bounding box center [249, 79] width 60 height 16
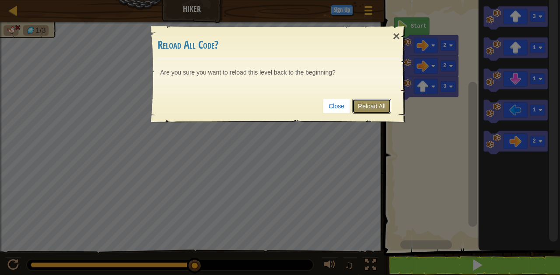
click at [374, 108] on link "Reload All" at bounding box center [372, 106] width 39 height 15
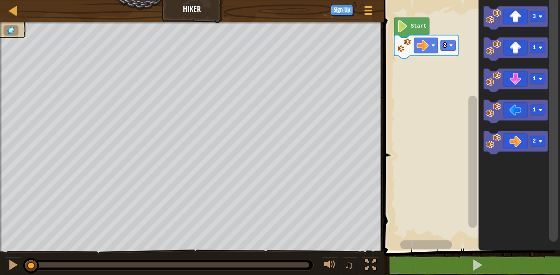
click at [518, 17] on icon "Blockly Workspace" at bounding box center [516, 17] width 64 height 23
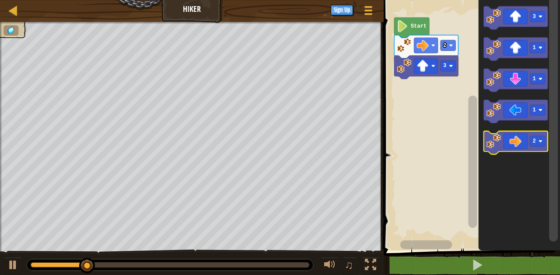
click at [517, 141] on icon "Blockly Workspace" at bounding box center [516, 142] width 64 height 23
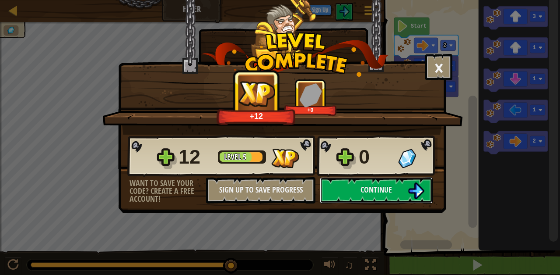
click at [339, 196] on button "Continue" at bounding box center [376, 190] width 113 height 26
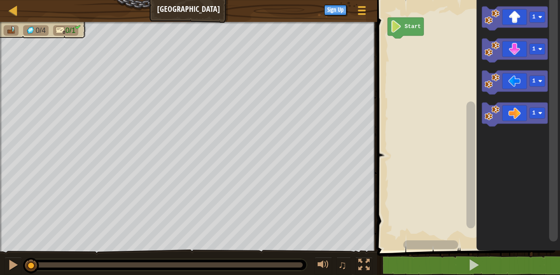
click at [539, 113] on rect "Blockly Workspace" at bounding box center [537, 112] width 15 height 11
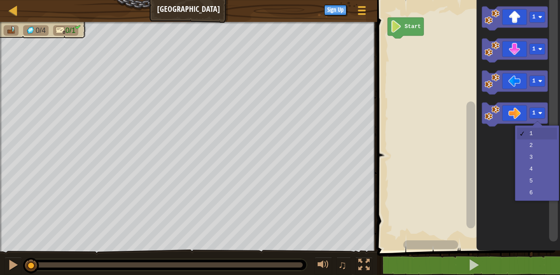
click at [543, 178] on icon "Blockly Workspace" at bounding box center [519, 123] width 84 height 254
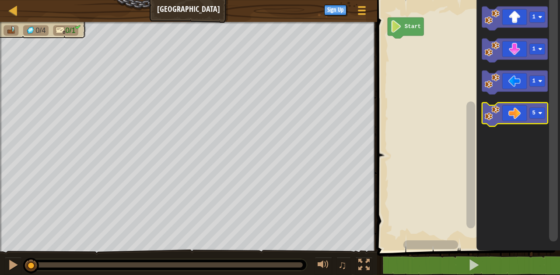
click at [519, 116] on icon "Blockly Workspace" at bounding box center [516, 114] width 66 height 24
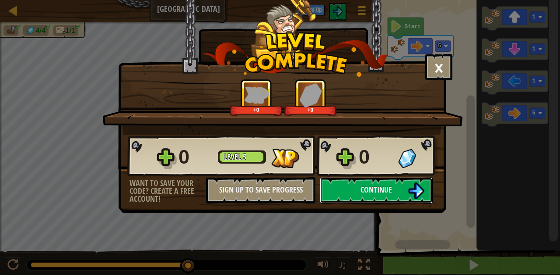
click at [411, 194] on img at bounding box center [416, 190] width 17 height 17
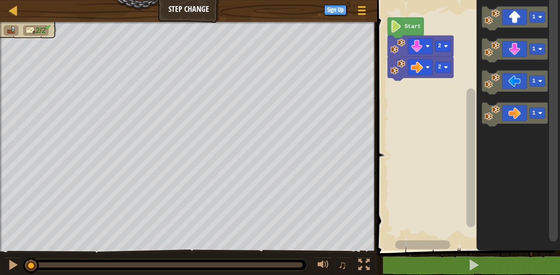
click at [541, 112] on image "Blockly Workspace" at bounding box center [541, 113] width 4 height 4
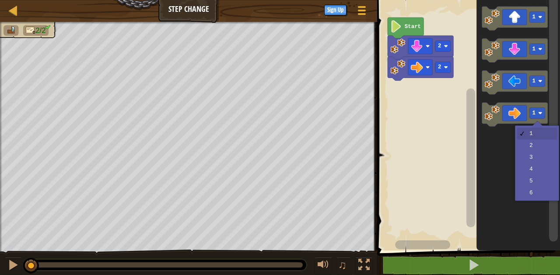
click at [540, 155] on icon "Blockly Workspace" at bounding box center [519, 123] width 84 height 254
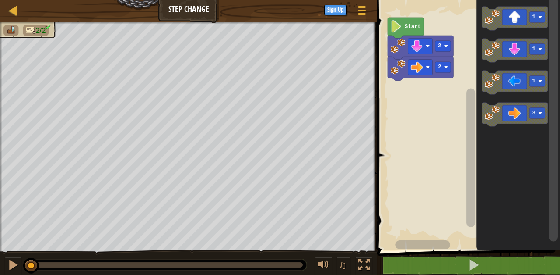
click at [521, 110] on icon "Blockly Workspace" at bounding box center [516, 114] width 66 height 24
click at [13, 269] on div at bounding box center [12, 264] width 11 height 11
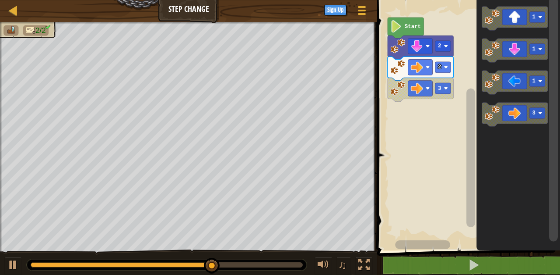
click at [424, 90] on rect "Blockly Workspace" at bounding box center [421, 89] width 25 height 16
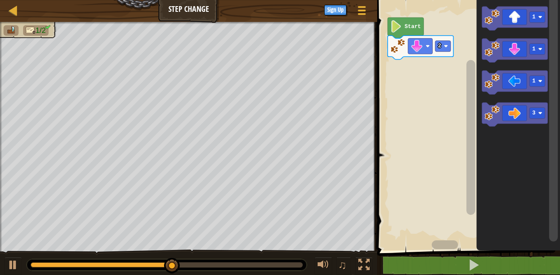
click at [539, 113] on image "Blockly Workspace" at bounding box center [541, 113] width 4 height 4
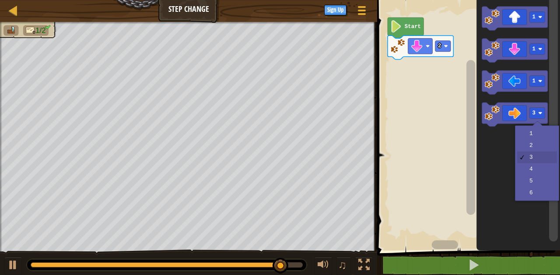
click at [539, 184] on icon "Blockly Workspace" at bounding box center [519, 123] width 84 height 254
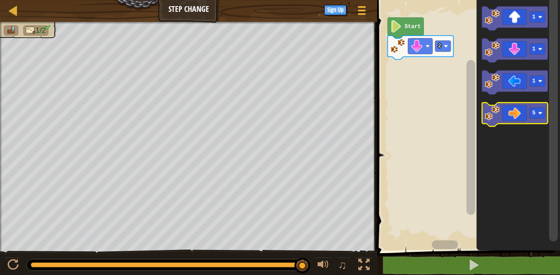
click at [516, 116] on icon "Blockly Workspace" at bounding box center [516, 114] width 66 height 24
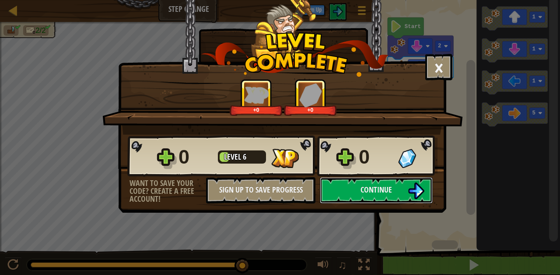
click at [414, 194] on img at bounding box center [416, 190] width 17 height 17
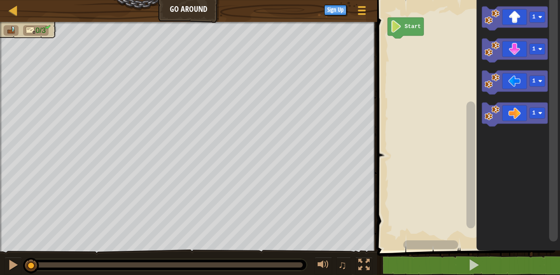
click at [540, 13] on rect "Blockly Workspace" at bounding box center [537, 16] width 15 height 11
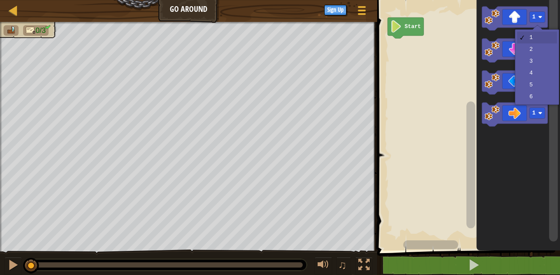
click at [539, 52] on rect "Blockly Workspace" at bounding box center [537, 48] width 15 height 11
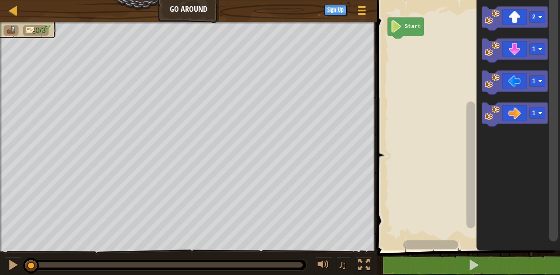
click at [540, 113] on image "Blockly Workspace" at bounding box center [541, 113] width 4 height 4
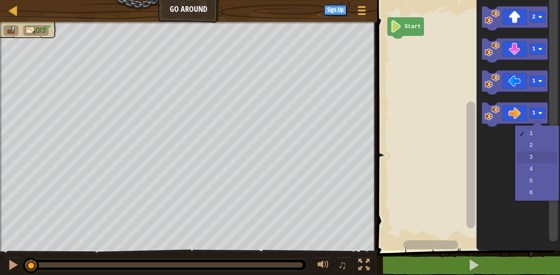
click at [545, 155] on icon "Blockly Workspace" at bounding box center [519, 123] width 84 height 254
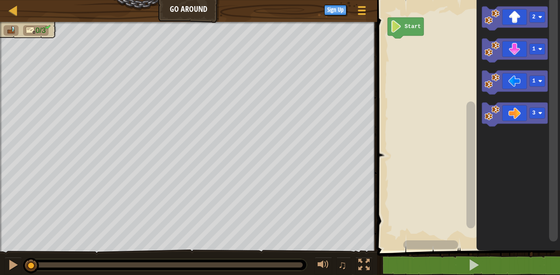
click at [538, 48] on rect "Blockly Workspace" at bounding box center [537, 48] width 15 height 11
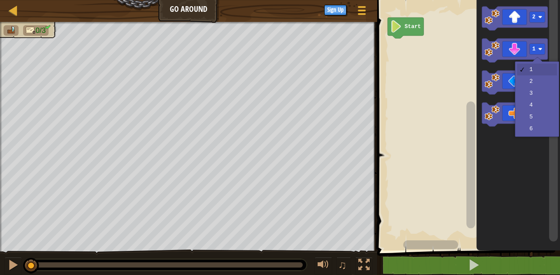
click at [540, 80] on image "Blockly Workspace" at bounding box center [541, 81] width 4 height 4
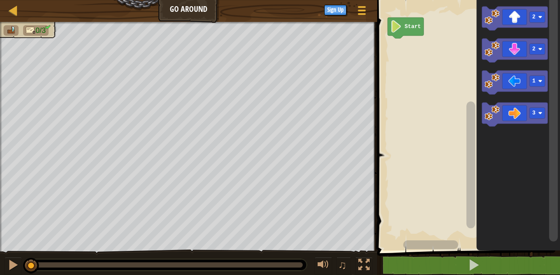
click at [518, 15] on icon "Blockly Workspace" at bounding box center [516, 19] width 66 height 24
click at [515, 114] on icon "Blockly Workspace" at bounding box center [516, 114] width 66 height 24
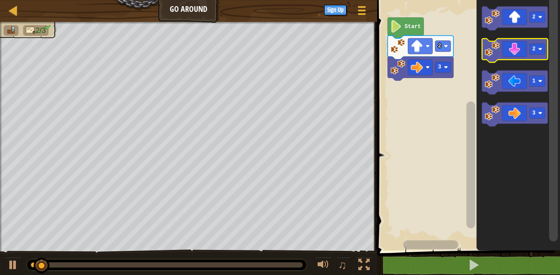
click at [517, 49] on icon "Blockly Workspace" at bounding box center [516, 51] width 66 height 24
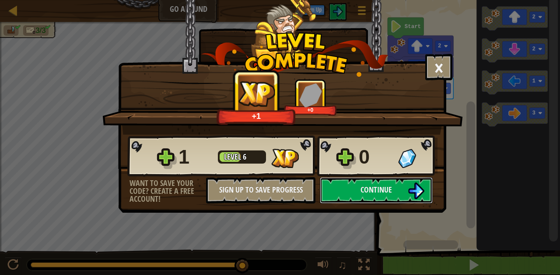
click at [420, 189] on img at bounding box center [416, 190] width 17 height 17
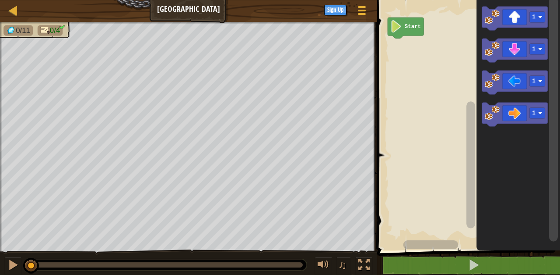
click at [0, 0] on div at bounding box center [0, 0] width 0 height 0
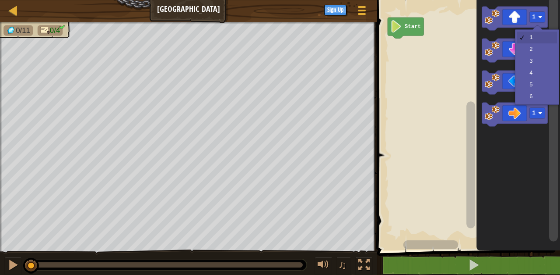
click at [535, 63] on icon "Blockly Workspace" at bounding box center [519, 123] width 84 height 254
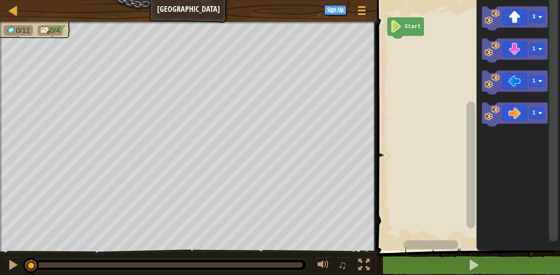
click at [532, 17] on rect "Blockly Workspace" at bounding box center [537, 16] width 15 height 11
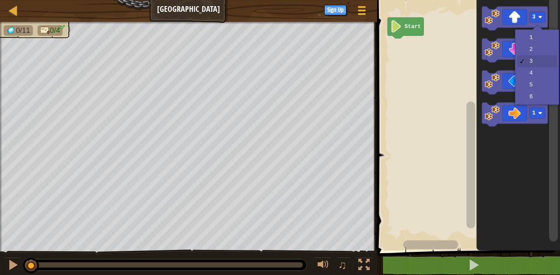
click at [544, 63] on icon "Blockly Workspace" at bounding box center [519, 123] width 84 height 254
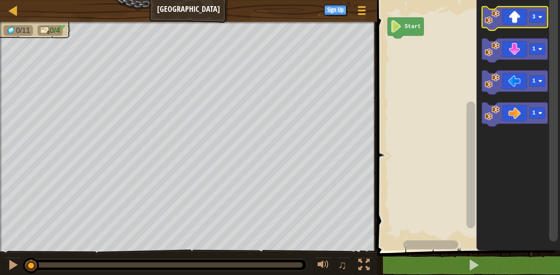
click at [531, 23] on icon "Blockly Workspace" at bounding box center [516, 19] width 66 height 24
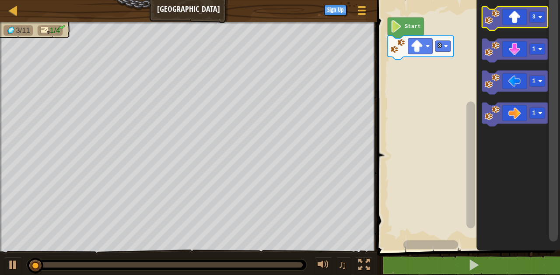
click at [515, 19] on icon "Blockly Workspace" at bounding box center [516, 19] width 66 height 24
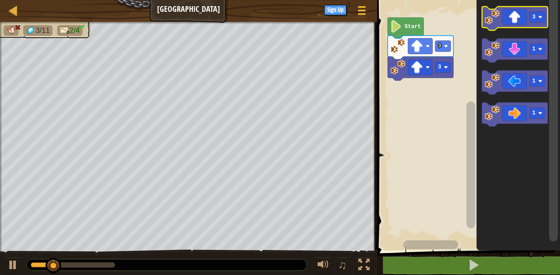
click at [515, 19] on icon "Blockly Workspace" at bounding box center [516, 19] width 66 height 24
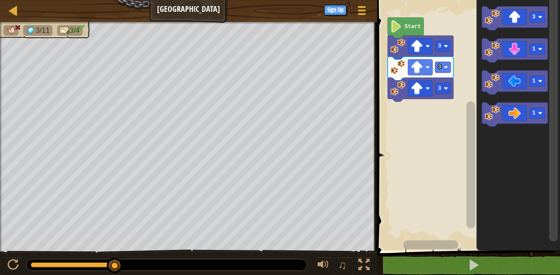
click at [409, 25] on text "Start" at bounding box center [413, 27] width 16 height 6
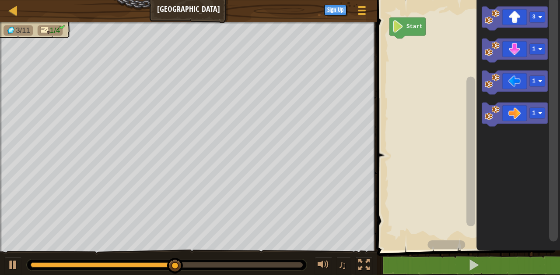
click at [521, 15] on icon "Blockly Workspace" at bounding box center [516, 19] width 66 height 24
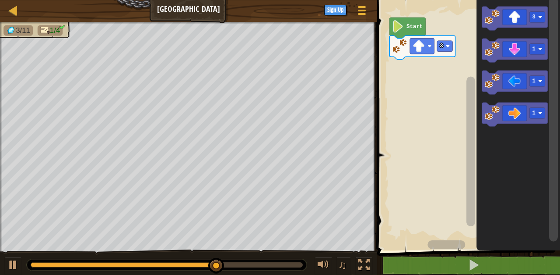
click at [543, 22] on rect "Blockly Workspace" at bounding box center [537, 16] width 15 height 11
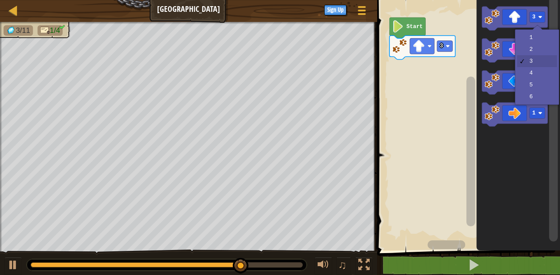
click at [532, 39] on icon "Blockly Workspace" at bounding box center [516, 51] width 66 height 24
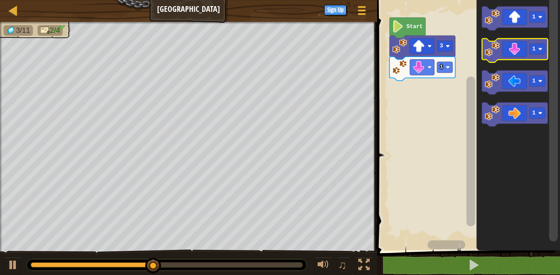
click at [522, 52] on icon "Blockly Workspace" at bounding box center [516, 51] width 66 height 24
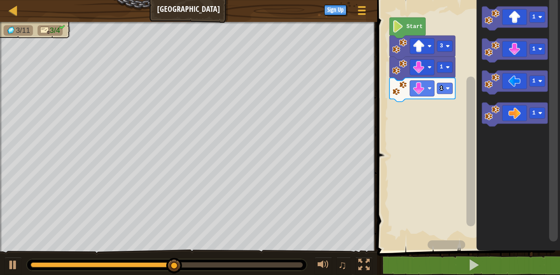
click at [522, 49] on icon "Blockly Workspace" at bounding box center [516, 51] width 66 height 24
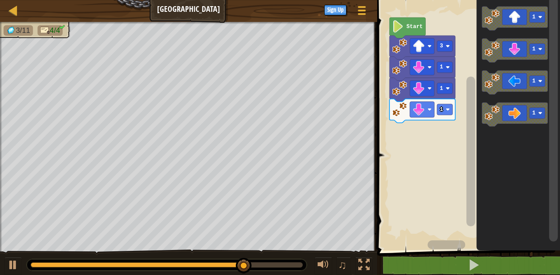
click at [527, 113] on icon "Blockly Workspace" at bounding box center [516, 114] width 66 height 24
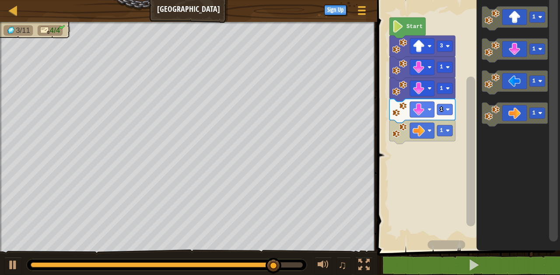
click at [0, 0] on div at bounding box center [0, 0] width 0 height 0
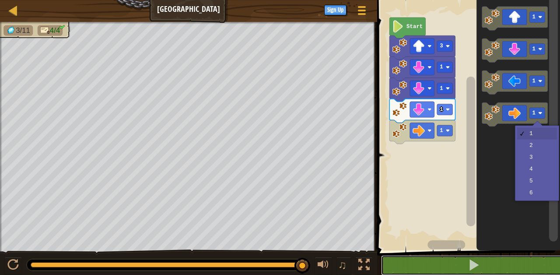
click at [560, 257] on button at bounding box center [474, 265] width 186 height 20
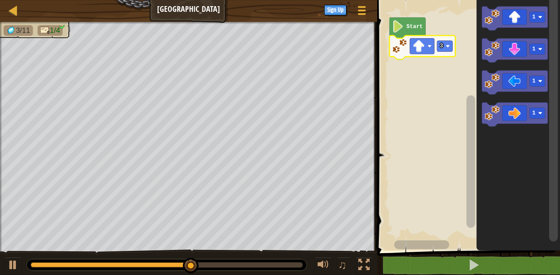
click at [542, 115] on image "Blockly Workspace" at bounding box center [541, 113] width 4 height 4
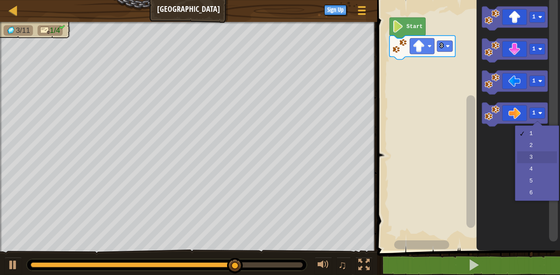
click at [543, 152] on icon "Blockly Workspace" at bounding box center [519, 123] width 84 height 254
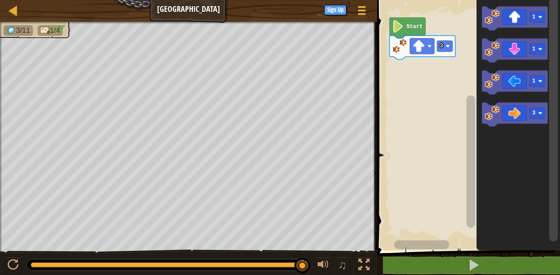
click at [542, 49] on image "Blockly Workspace" at bounding box center [541, 49] width 4 height 4
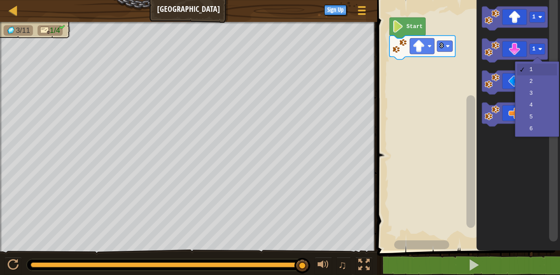
click at [539, 92] on rect "Blockly Workspace" at bounding box center [516, 83] width 66 height 24
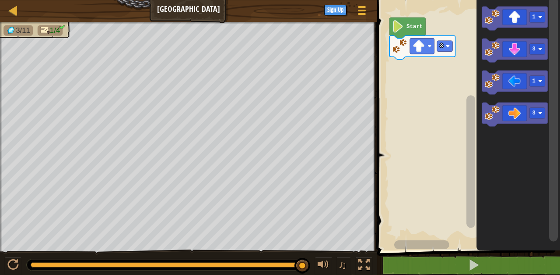
click at [539, 81] on image "Blockly Workspace" at bounding box center [541, 81] width 4 height 4
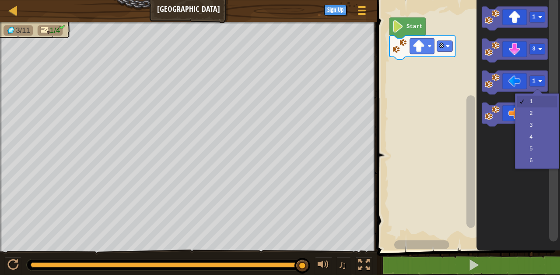
click at [539, 123] on icon "Blockly Workspace" at bounding box center [516, 114] width 66 height 24
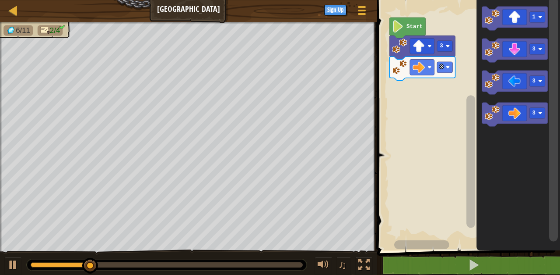
click at [515, 113] on icon "Blockly Workspace" at bounding box center [516, 114] width 66 height 24
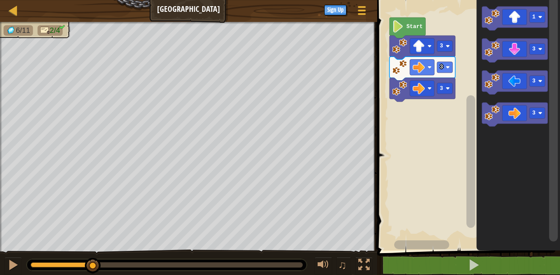
click at [522, 47] on icon "Blockly Workspace" at bounding box center [516, 51] width 66 height 24
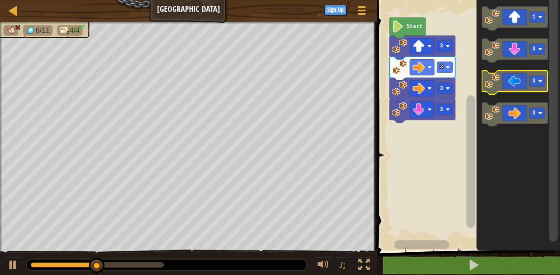
click at [520, 84] on icon "Blockly Workspace" at bounding box center [516, 83] width 66 height 24
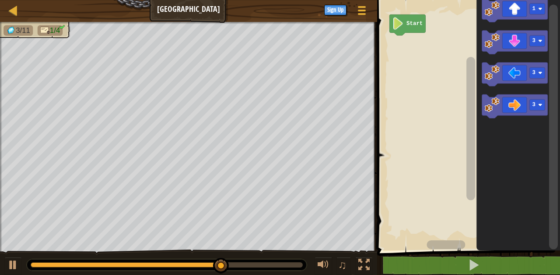
click at [558, 181] on rect "Blockly Workspace" at bounding box center [554, 123] width 11 height 252
click at [540, 8] on image "Blockly Workspace" at bounding box center [541, 9] width 4 height 4
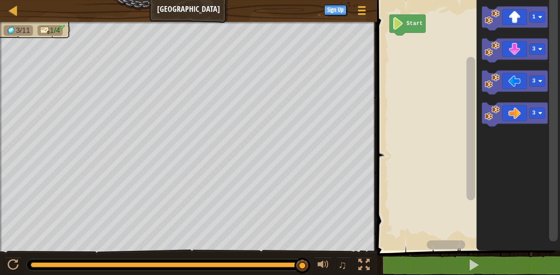
click at [557, 116] on rect "Blockly Workspace" at bounding box center [554, 119] width 9 height 244
click at [555, 113] on rect "Blockly Workspace" at bounding box center [554, 119] width 9 height 244
click at [17, 263] on div at bounding box center [12, 264] width 11 height 11
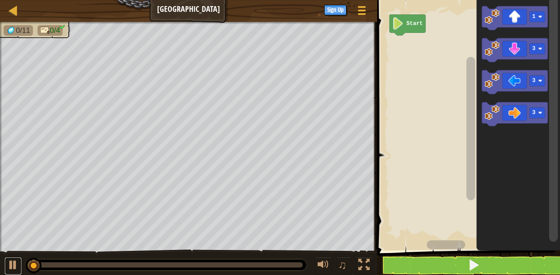
click at [12, 262] on div at bounding box center [12, 264] width 11 height 11
click at [536, 17] on text "1" at bounding box center [534, 17] width 3 height 6
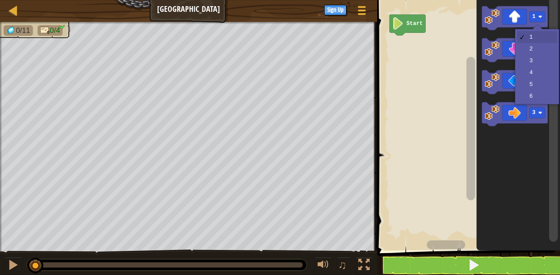
click at [540, 61] on rect "Blockly Workspace" at bounding box center [516, 50] width 66 height 24
